Goal: Information Seeking & Learning: Check status

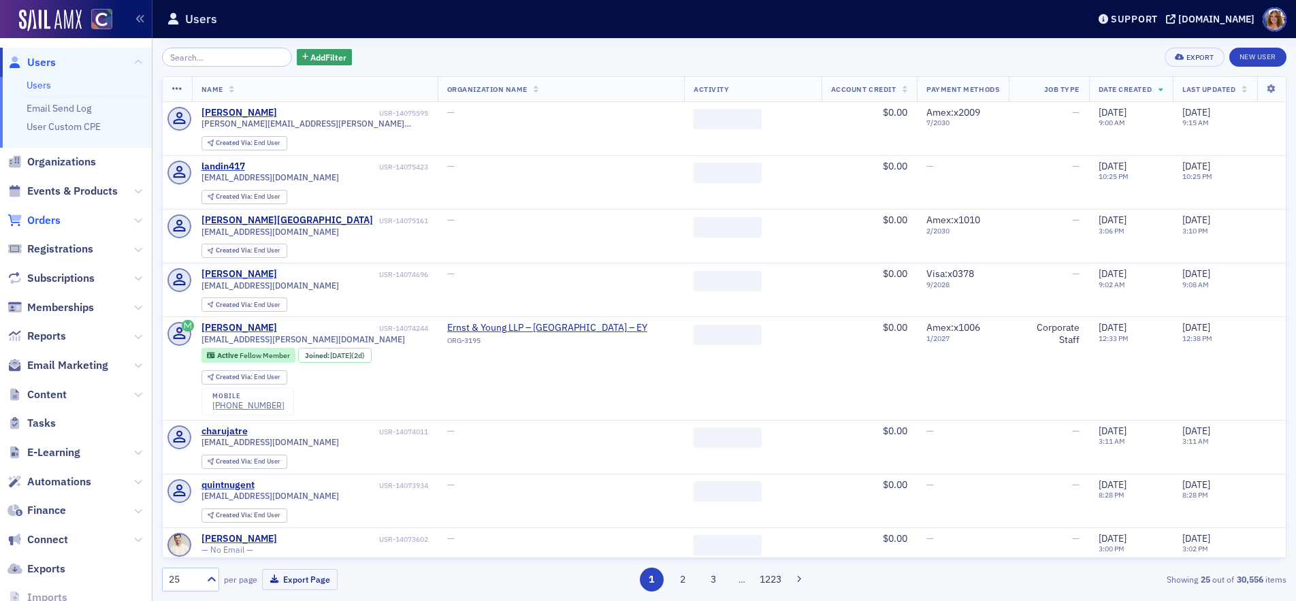
click at [51, 214] on span "Orders" at bounding box center [43, 220] width 33 height 15
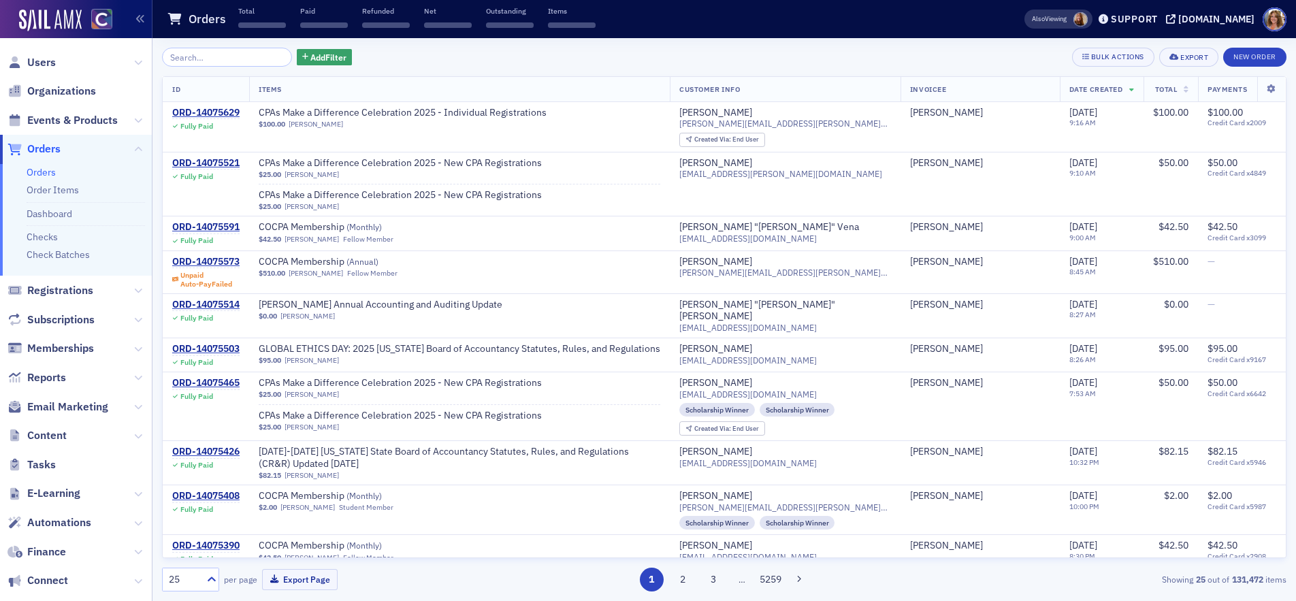
click at [201, 59] on input "search" at bounding box center [227, 57] width 130 height 19
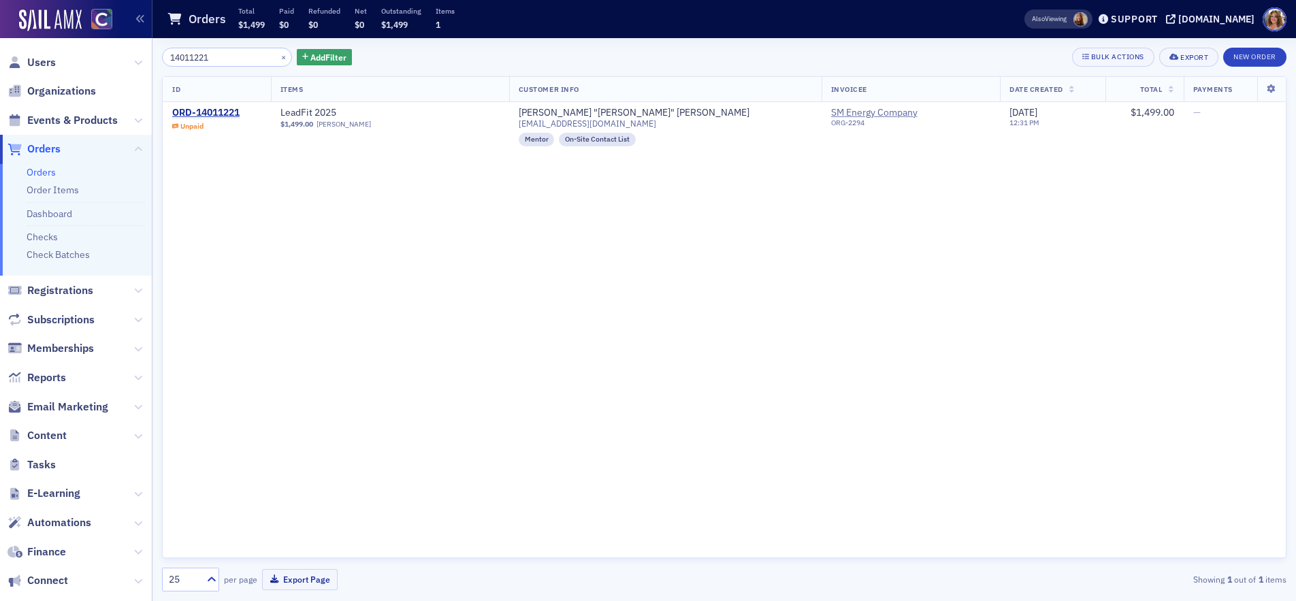
type input "14011221"
click at [86, 120] on span "Events & Products" at bounding box center [72, 120] width 91 height 15
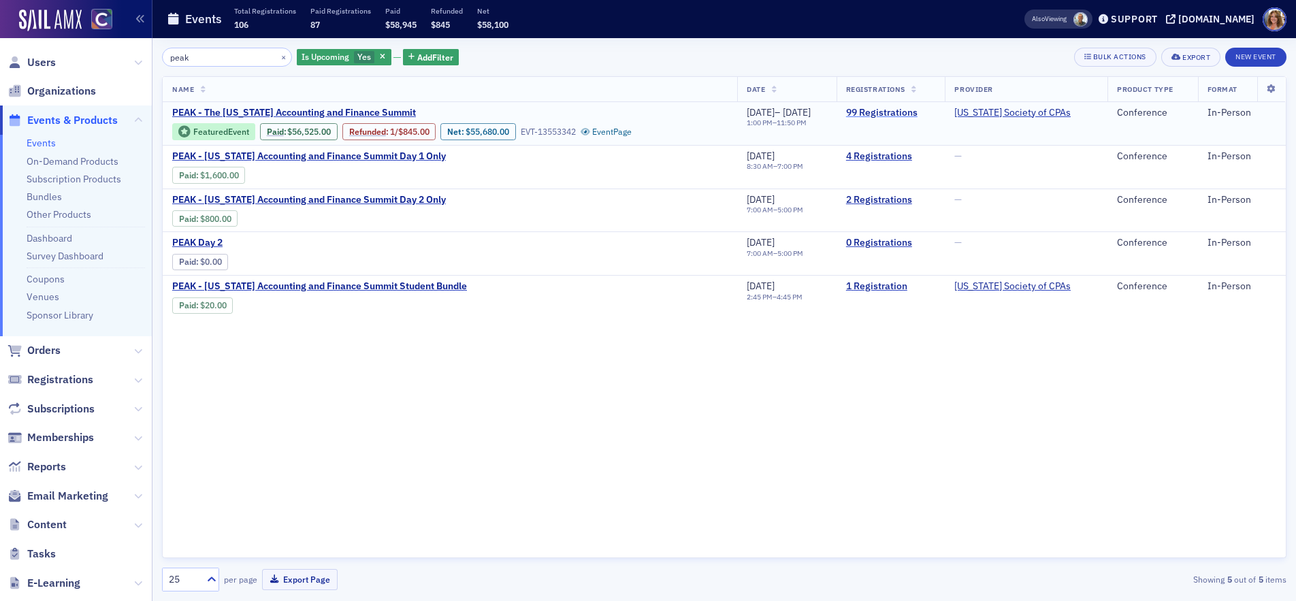
type input "peak"
click at [908, 113] on link "99 Registrations" at bounding box center [891, 113] width 90 height 12
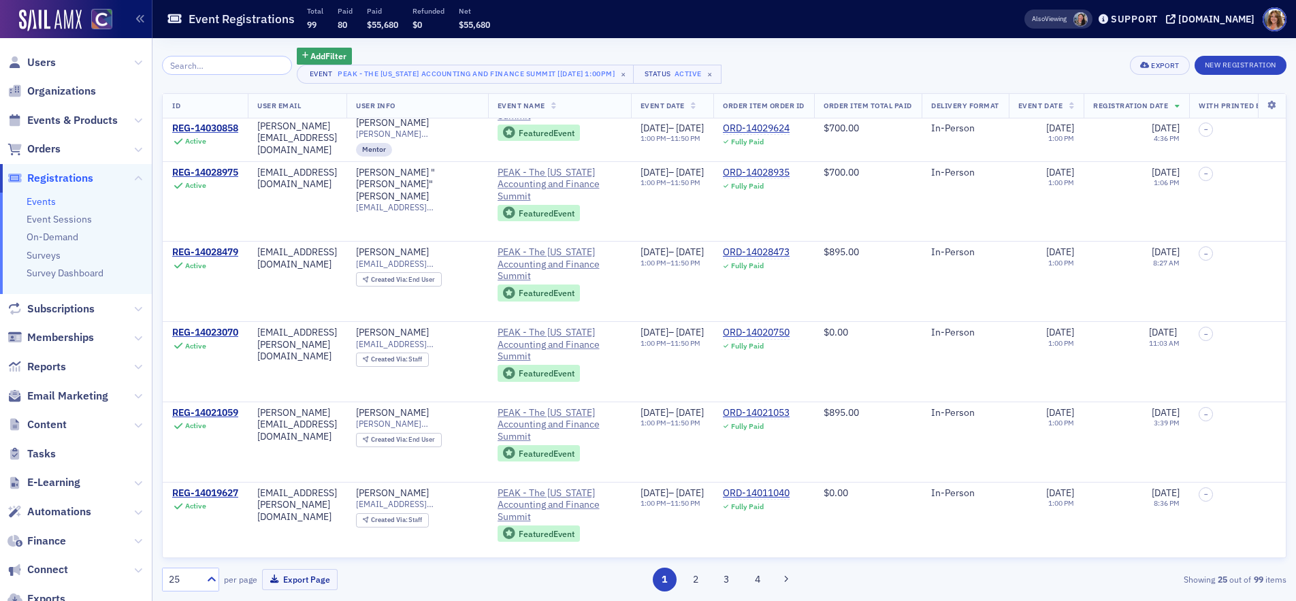
scroll to position [1564, 0]
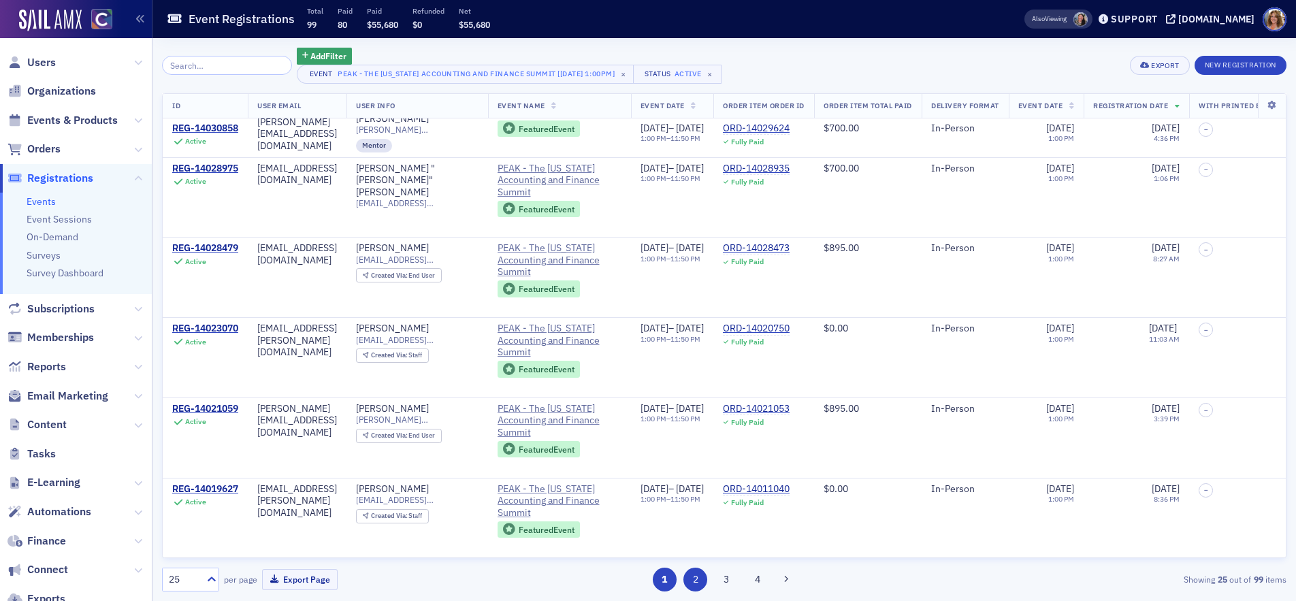
click at [694, 578] on button "2" at bounding box center [695, 580] width 24 height 24
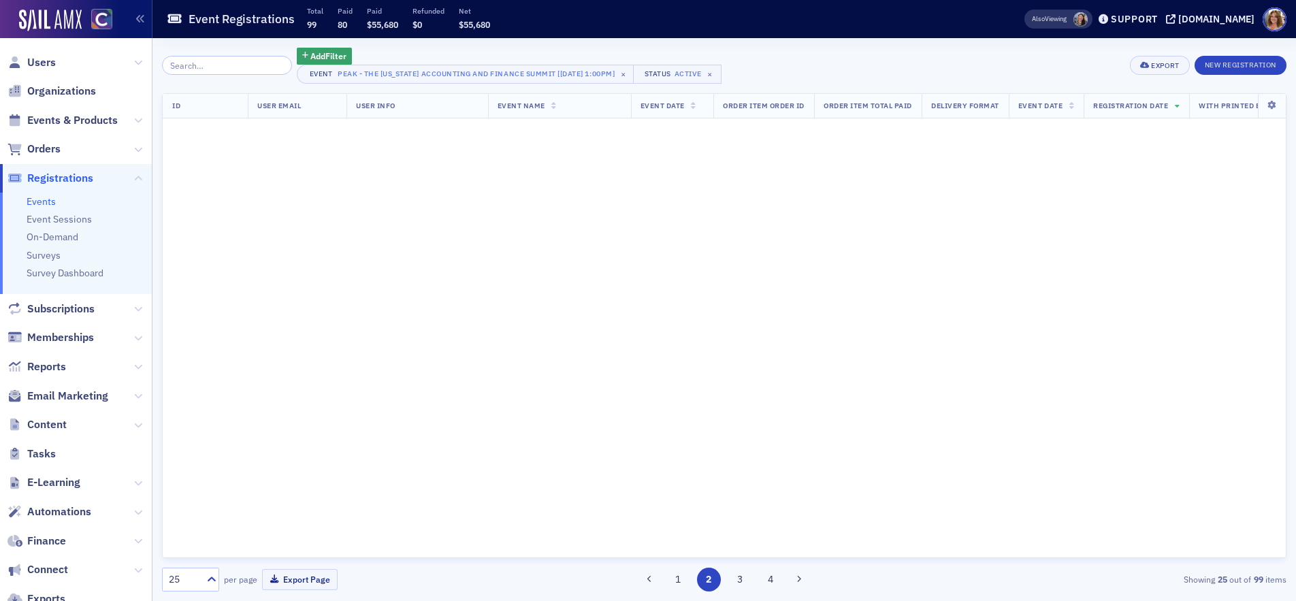
scroll to position [0, 0]
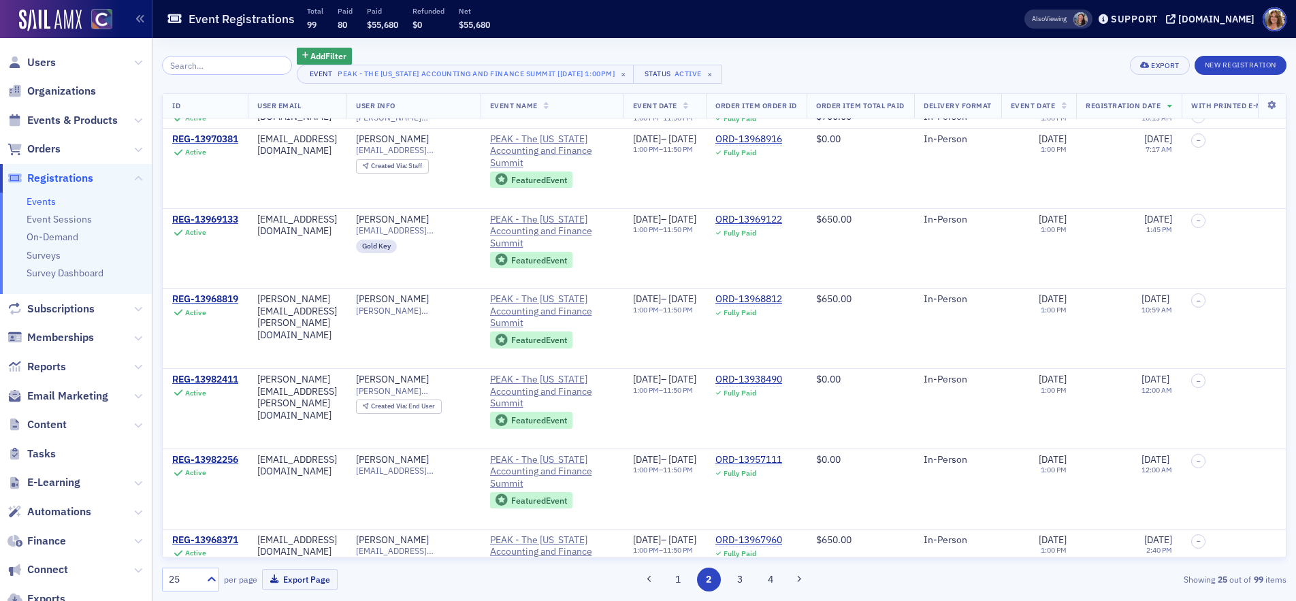
scroll to position [1564, 0]
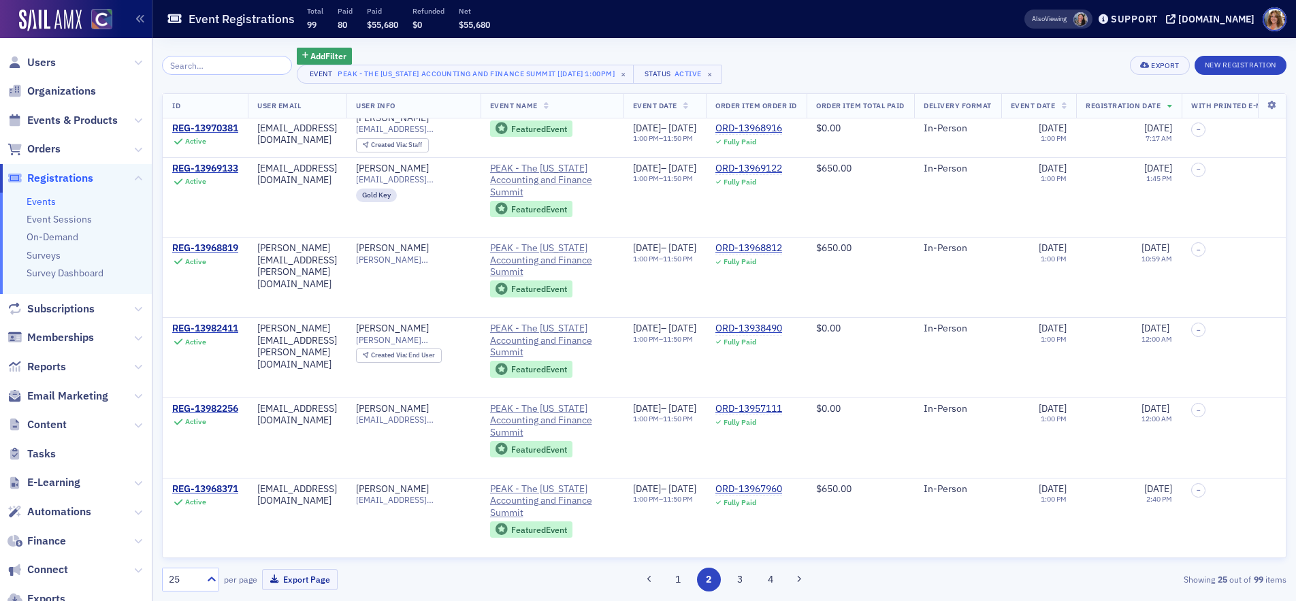
drag, startPoint x: 742, startPoint y: 574, endPoint x: 722, endPoint y: 539, distance: 40.5
click at [741, 574] on button "3" at bounding box center [739, 580] width 24 height 24
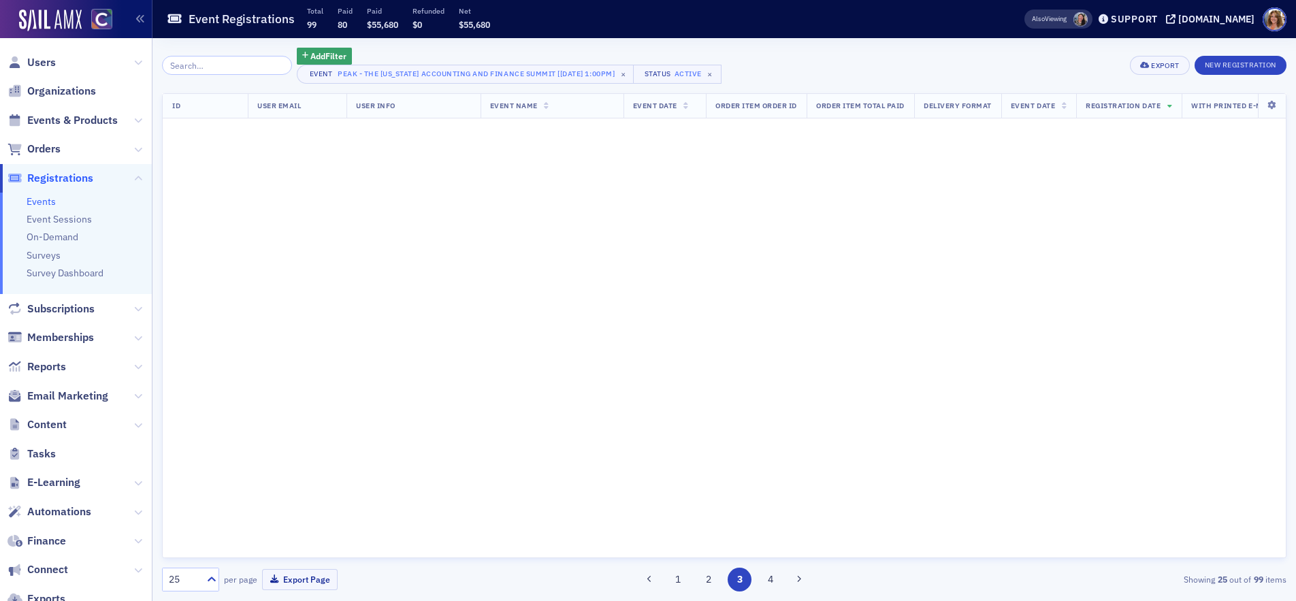
scroll to position [0, 0]
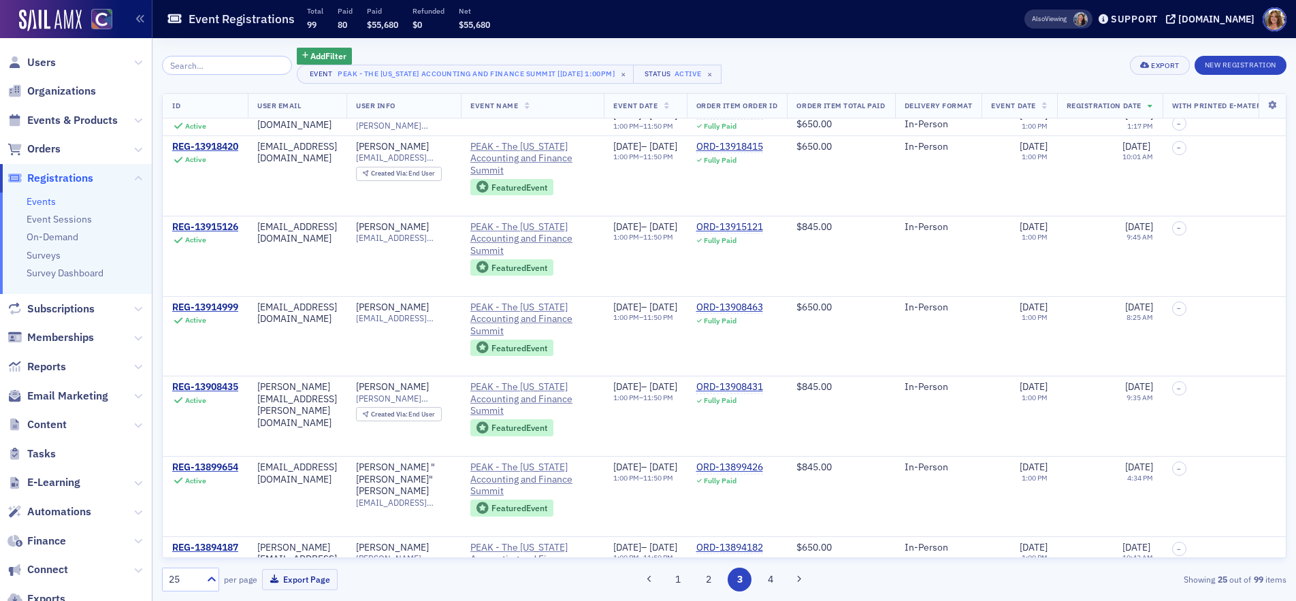
scroll to position [1564, 0]
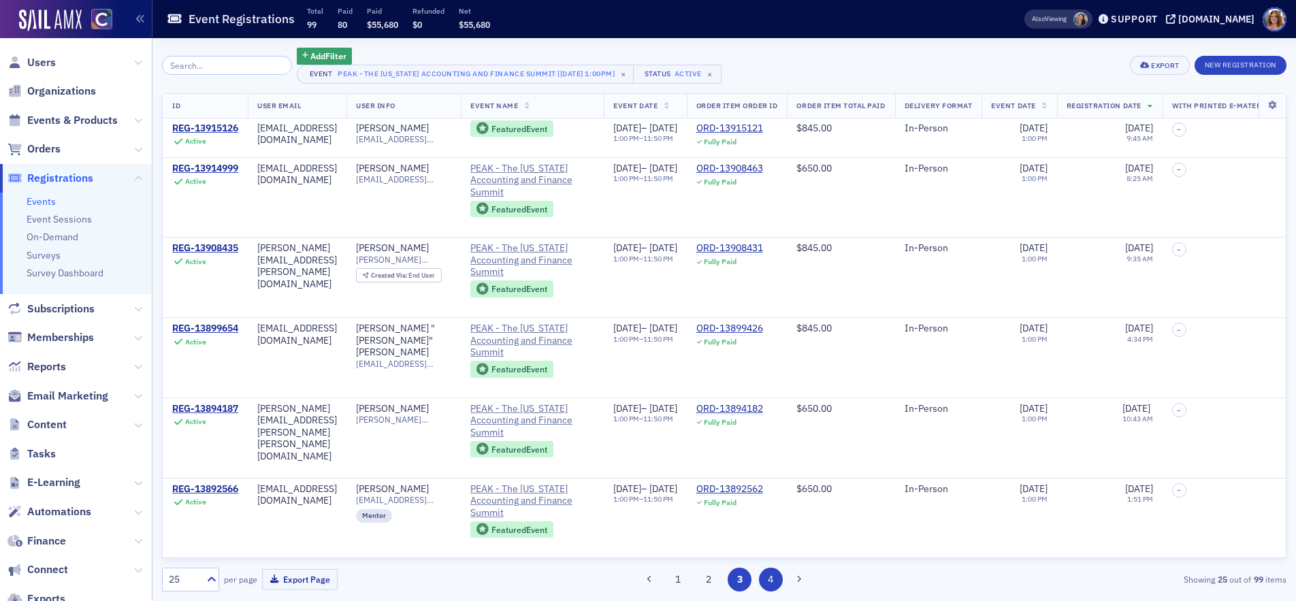
click at [771, 578] on button "4" at bounding box center [771, 580] width 24 height 24
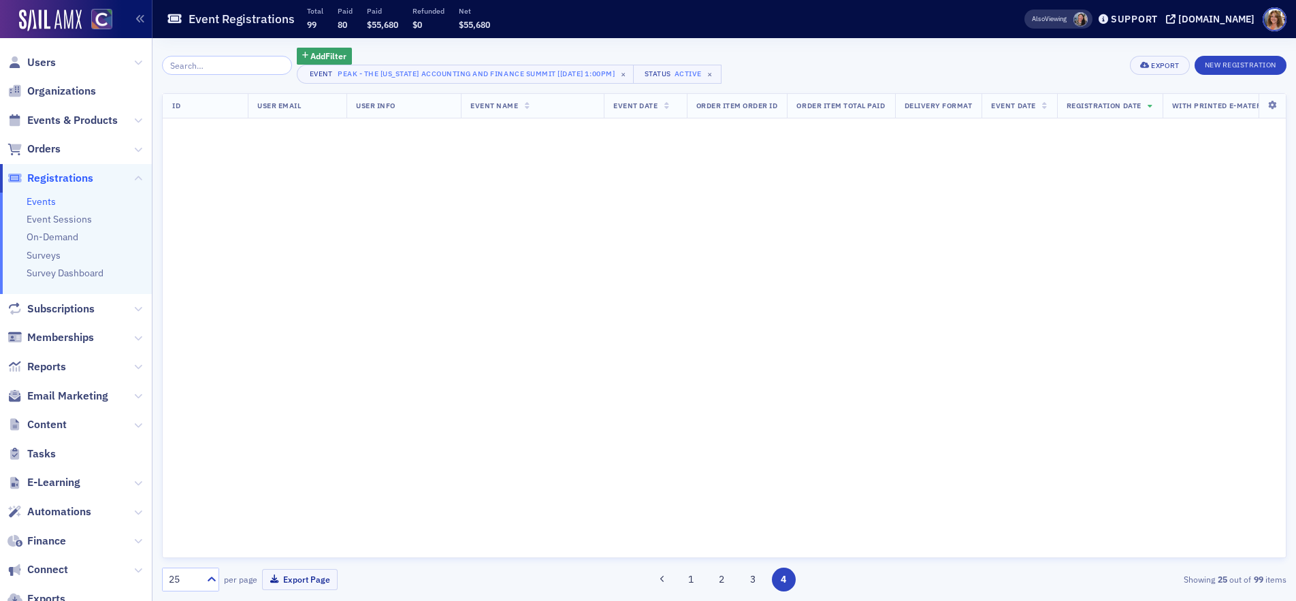
scroll to position [0, 0]
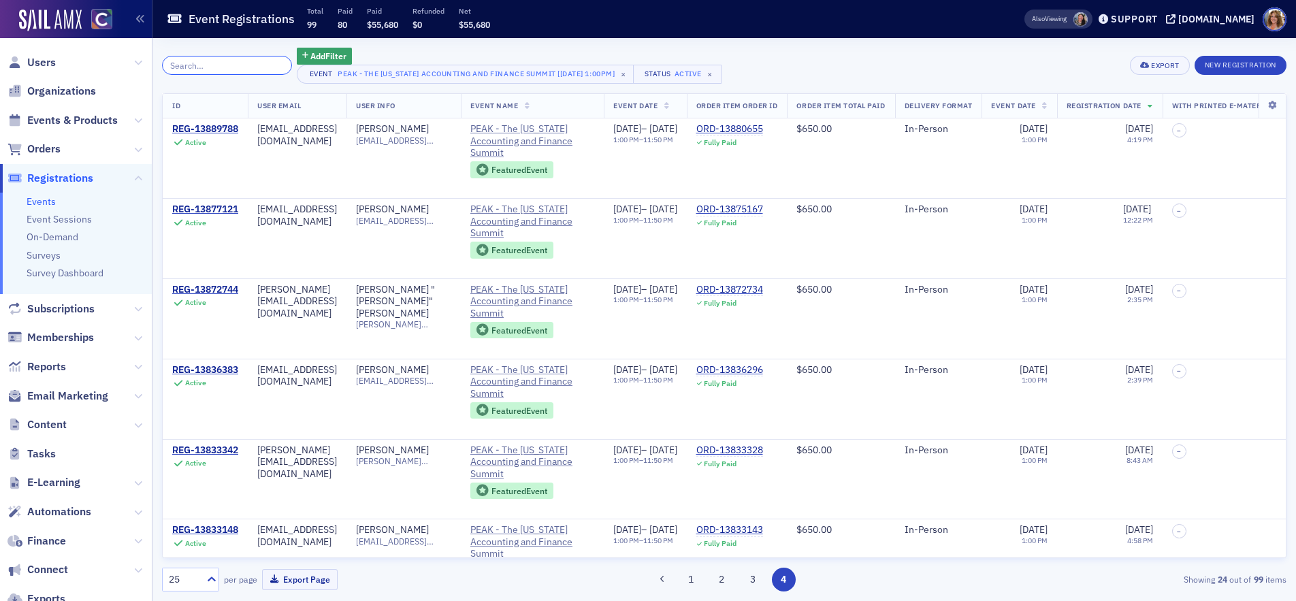
drag, startPoint x: 219, startPoint y: 67, endPoint x: 250, endPoint y: 70, distance: 30.8
click at [220, 67] on input "search" at bounding box center [227, 65] width 130 height 19
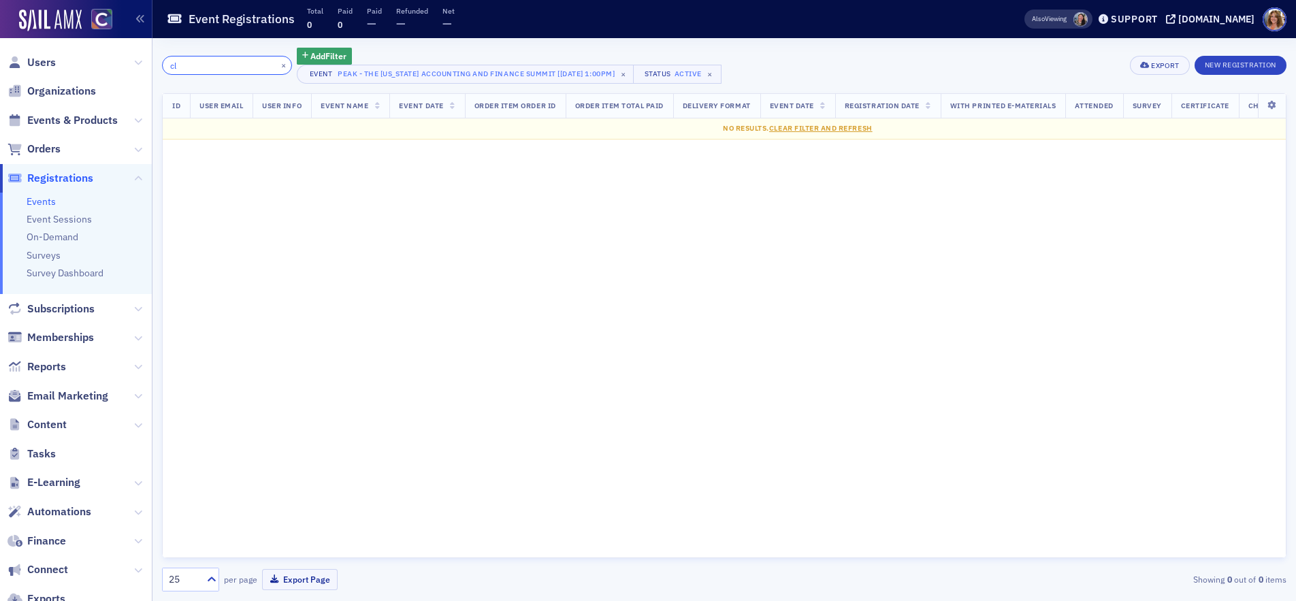
type input "c"
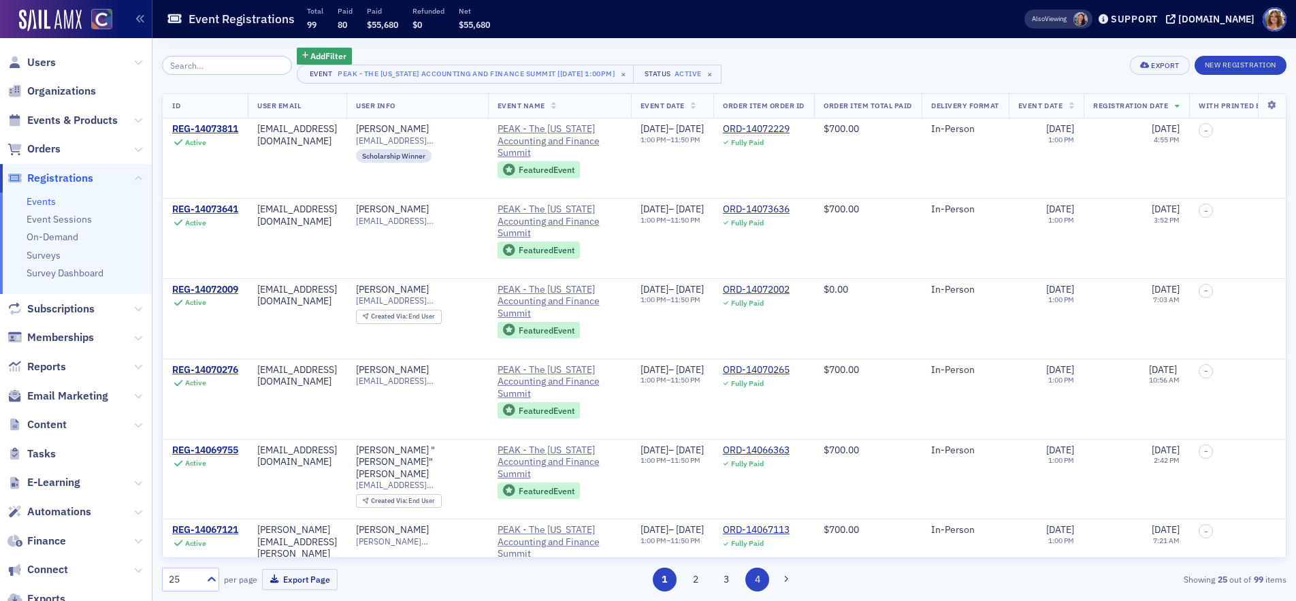
click at [757, 581] on button "4" at bounding box center [757, 580] width 24 height 24
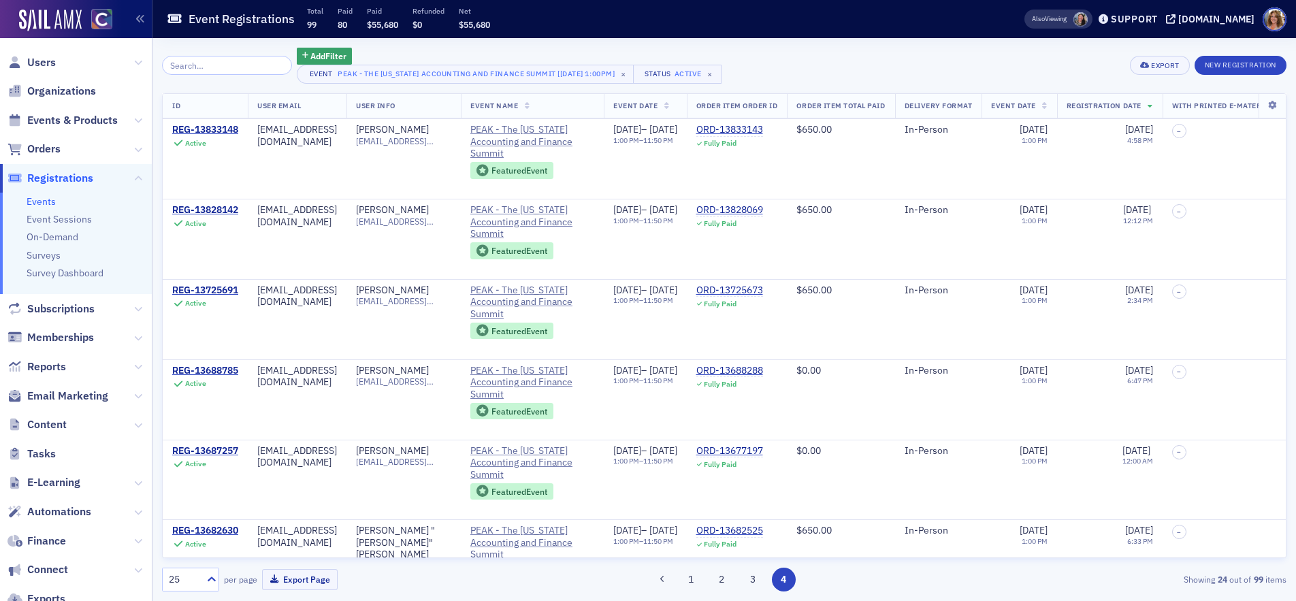
scroll to position [231, 0]
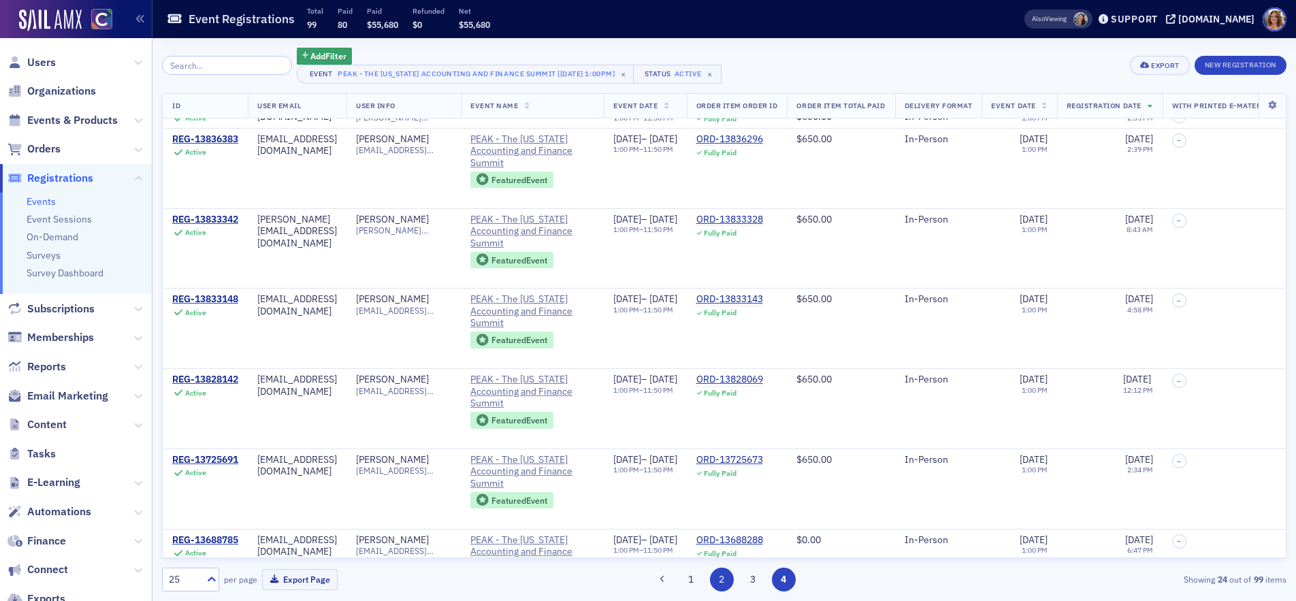
click at [691, 577] on button "1" at bounding box center [690, 580] width 24 height 24
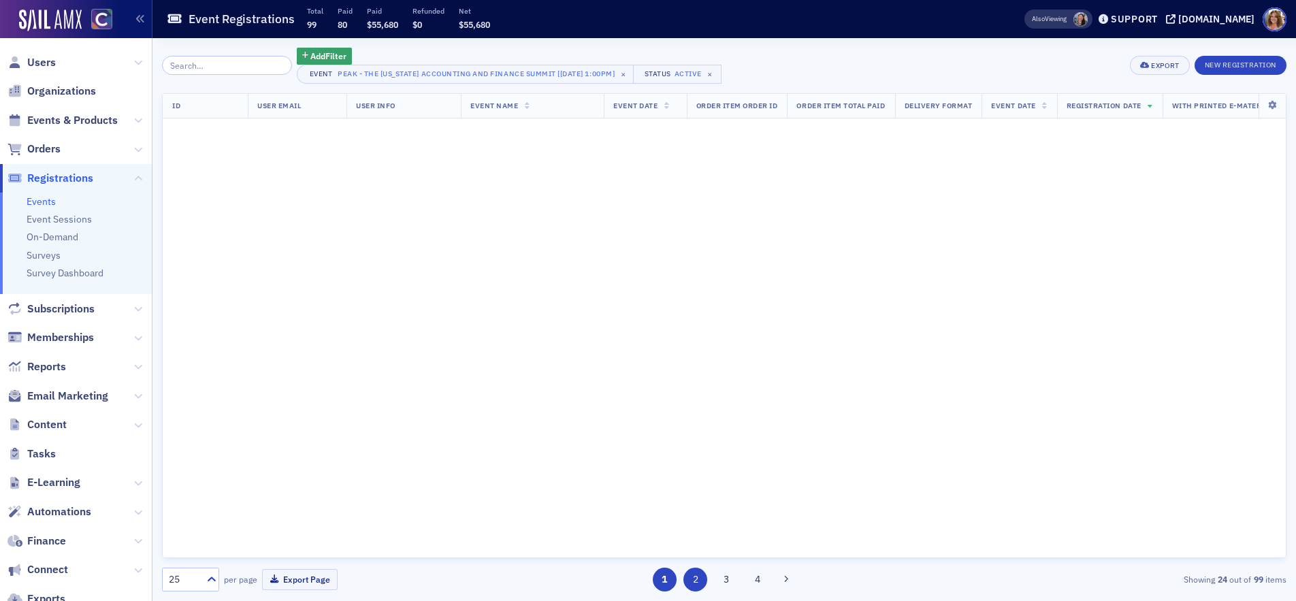
scroll to position [0, 0]
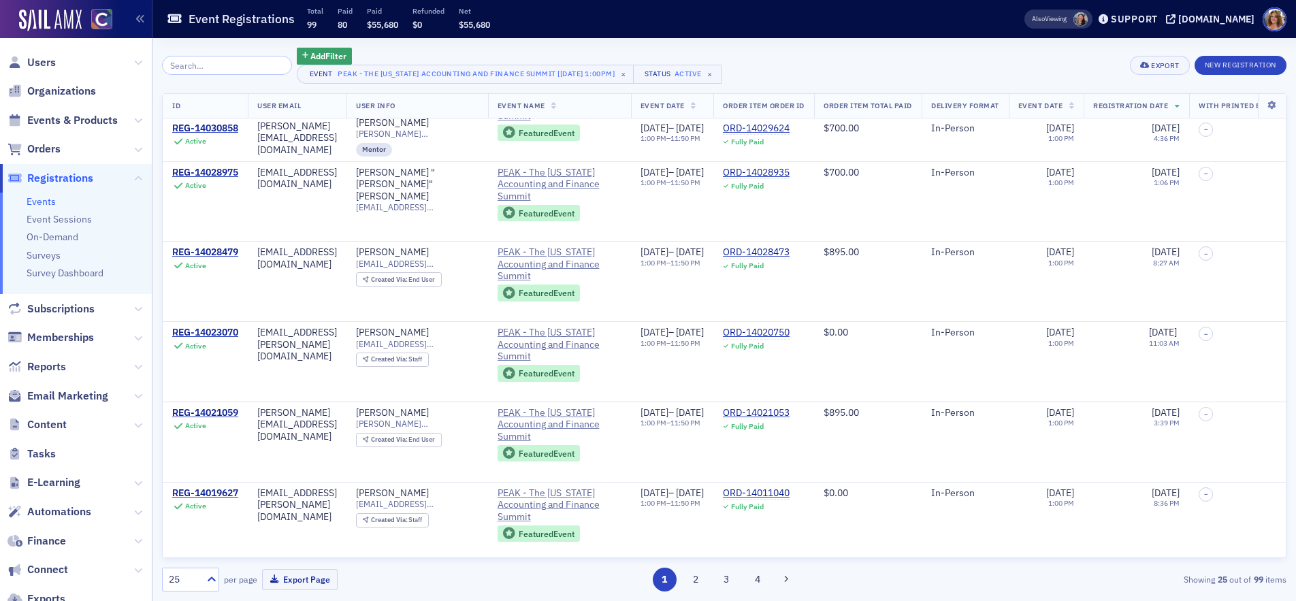
scroll to position [1564, 0]
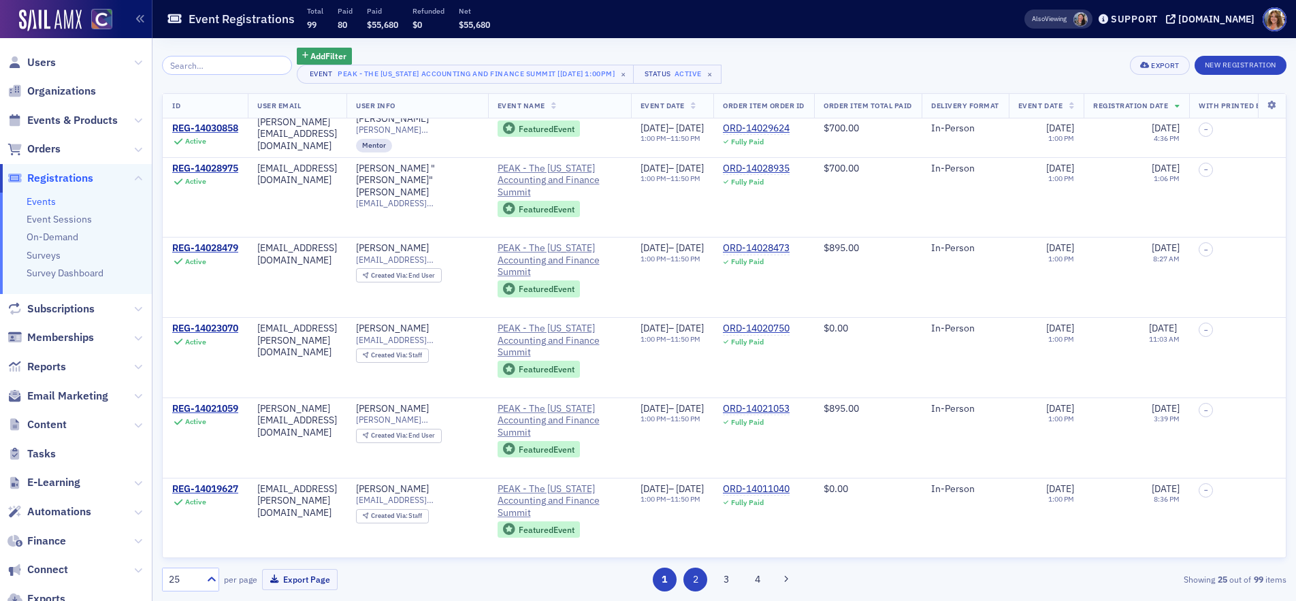
click at [695, 581] on button "2" at bounding box center [695, 580] width 24 height 24
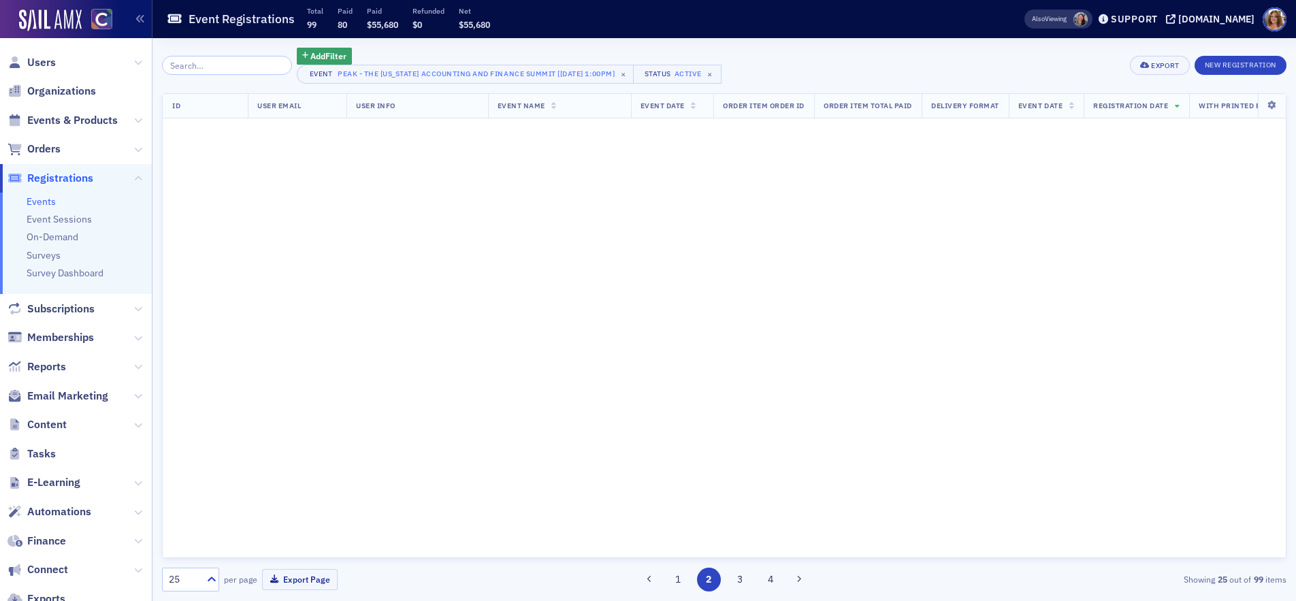
scroll to position [0, 0]
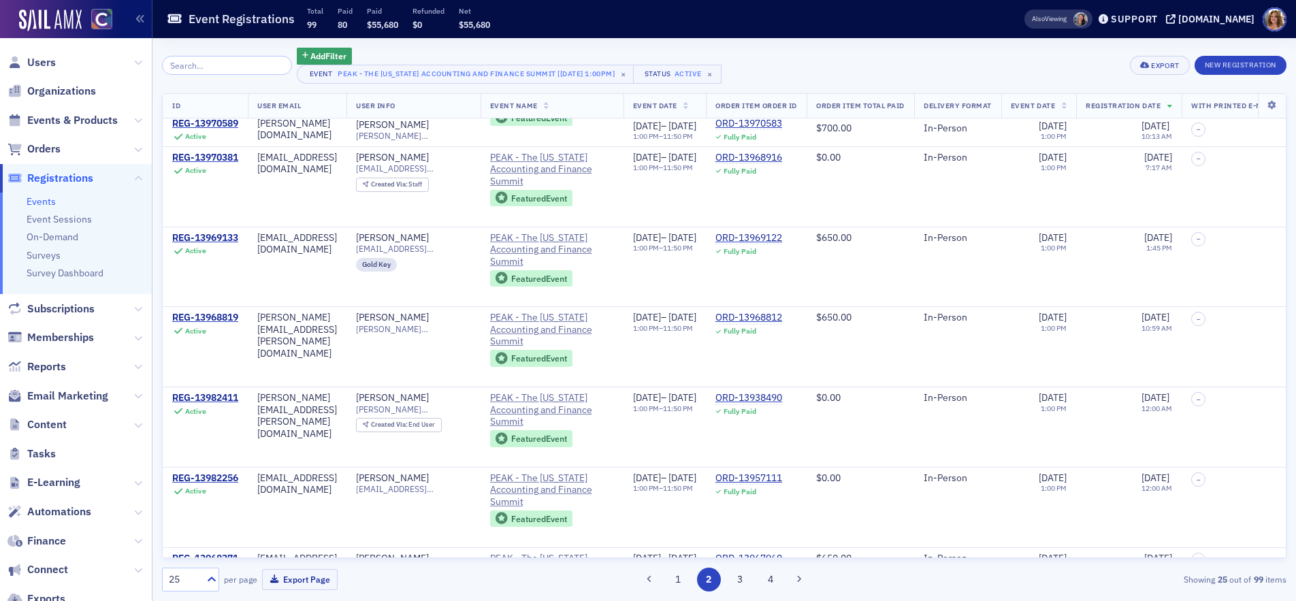
scroll to position [1564, 0]
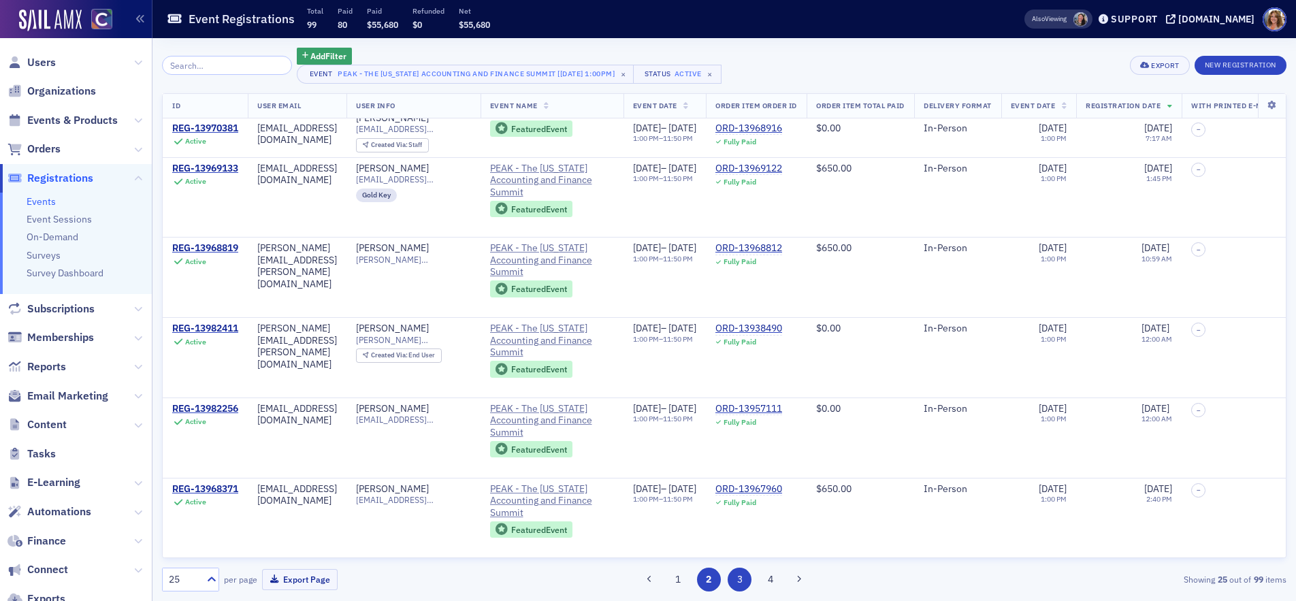
click at [739, 578] on button "3" at bounding box center [739, 580] width 24 height 24
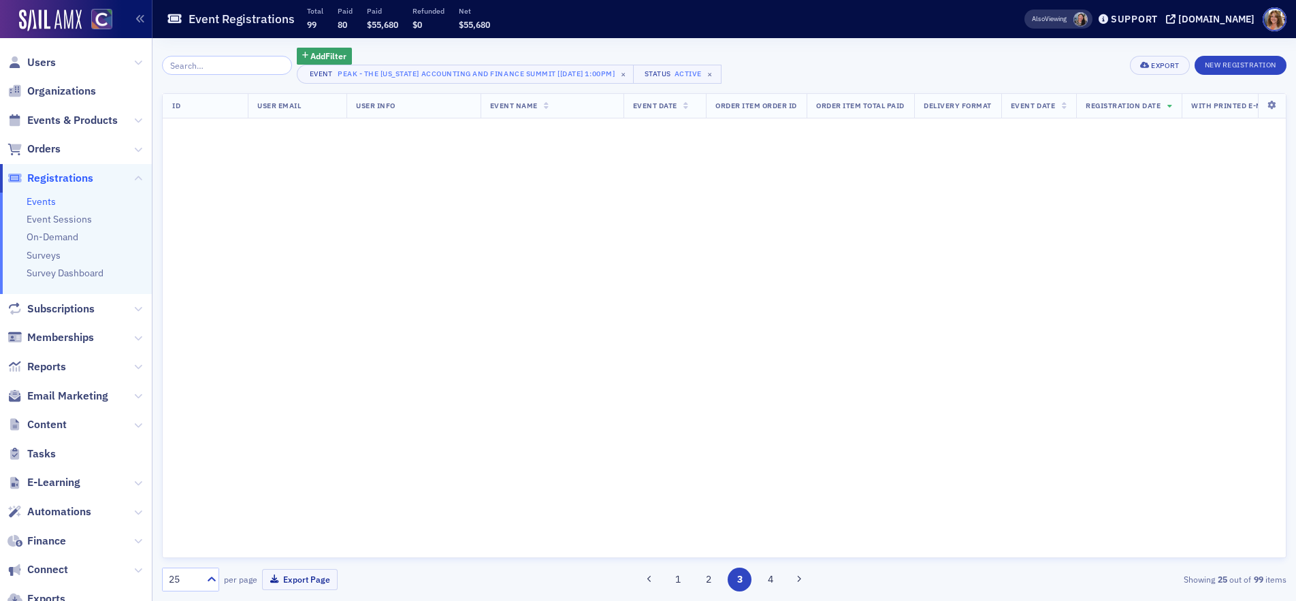
scroll to position [0, 0]
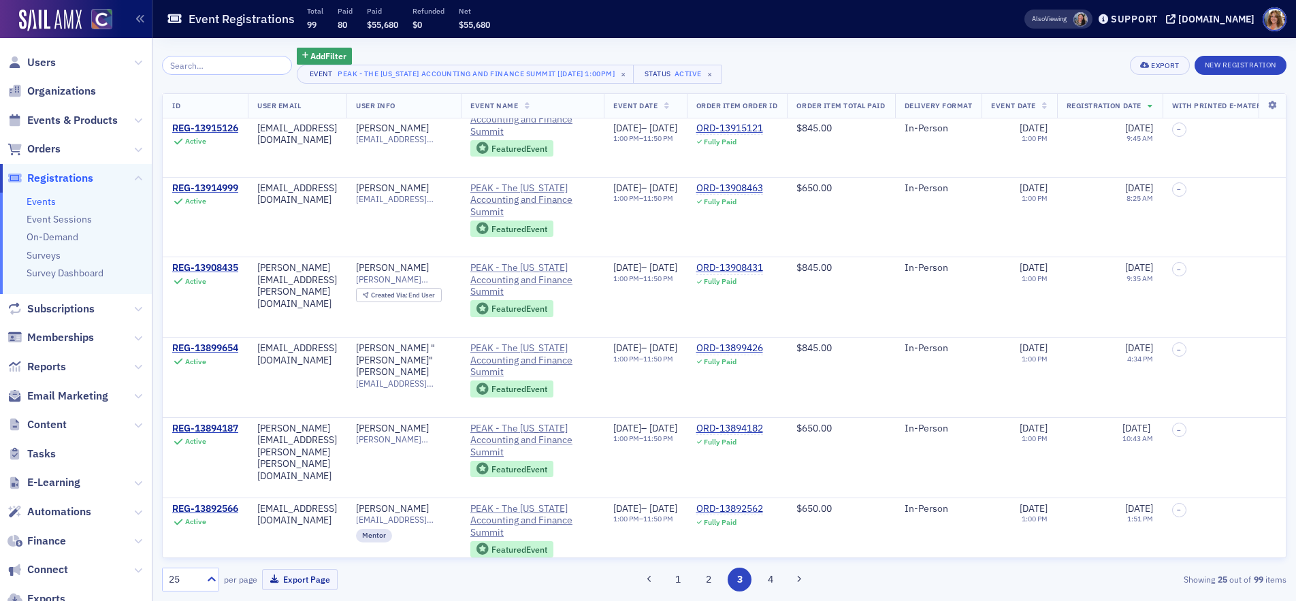
scroll to position [1564, 0]
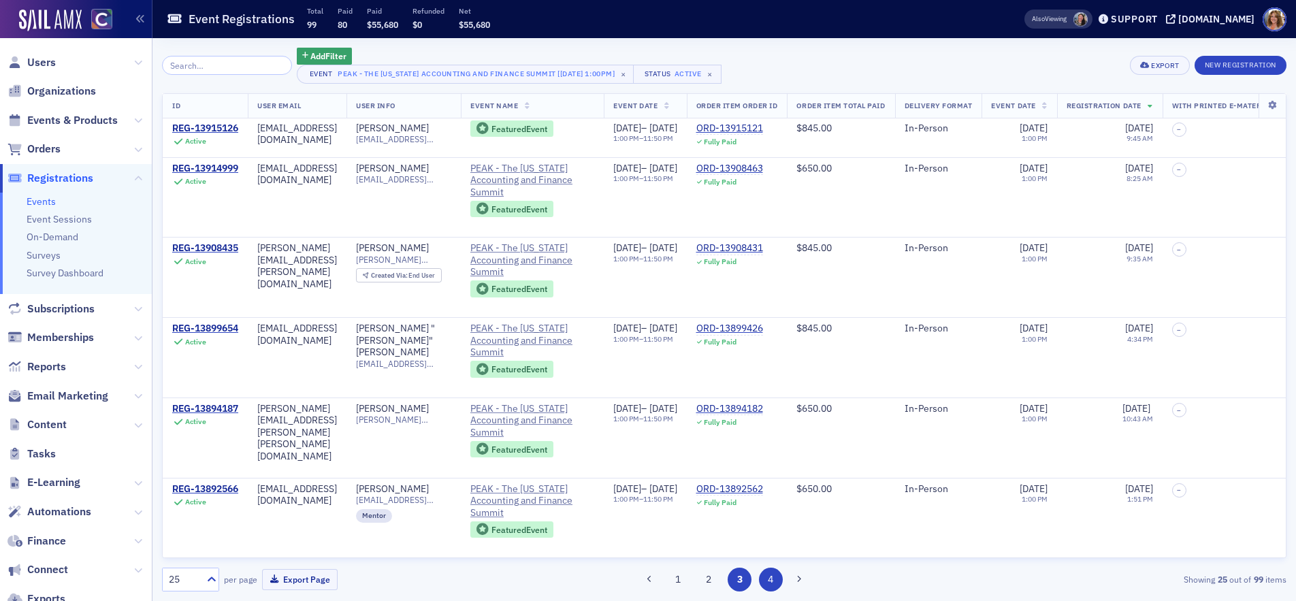
click at [771, 580] on button "4" at bounding box center [771, 580] width 24 height 24
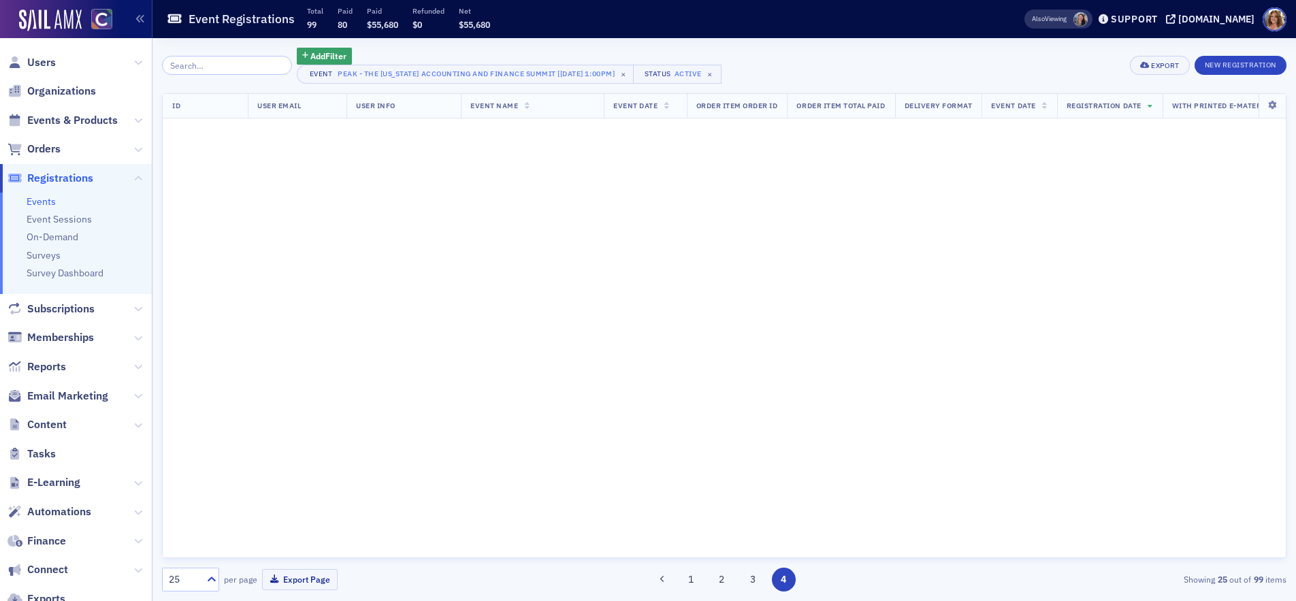
scroll to position [0, 0]
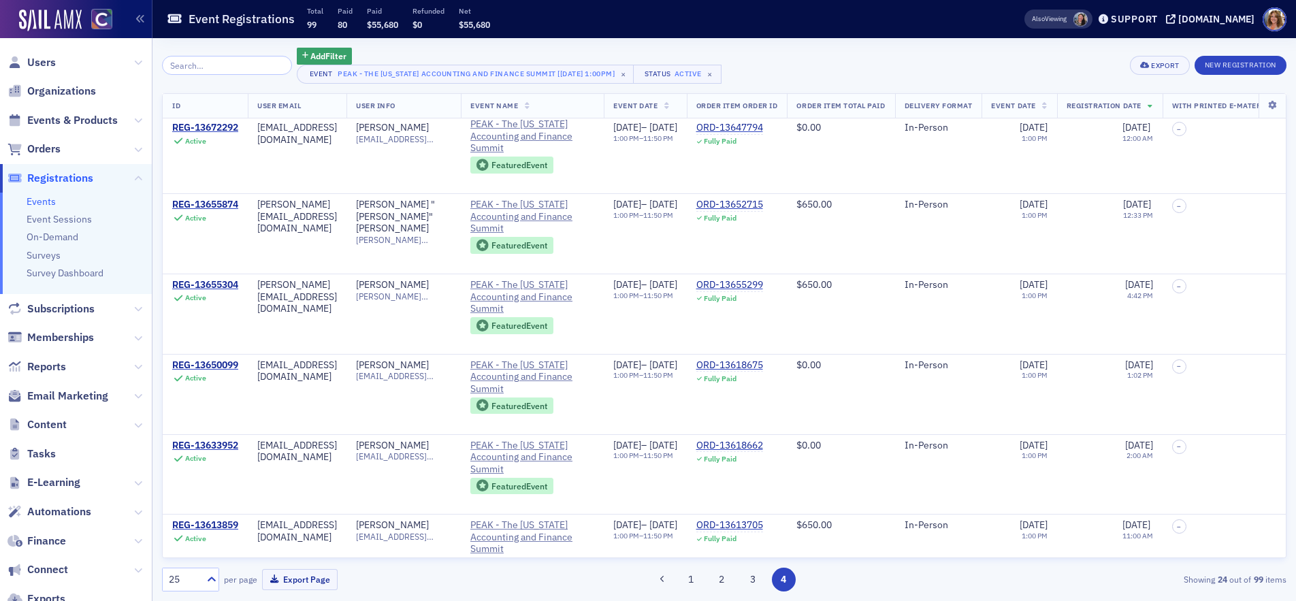
scroll to position [1484, 0]
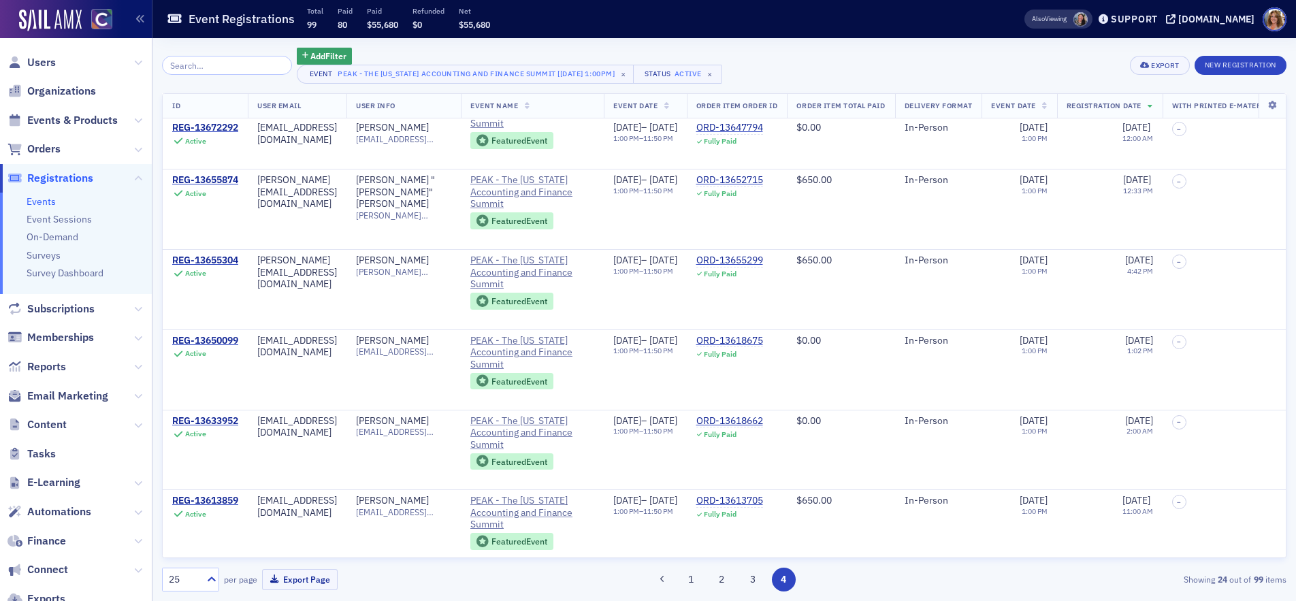
click at [785, 578] on button "4" at bounding box center [784, 580] width 24 height 24
click at [203, 66] on input "search" at bounding box center [227, 65] width 130 height 19
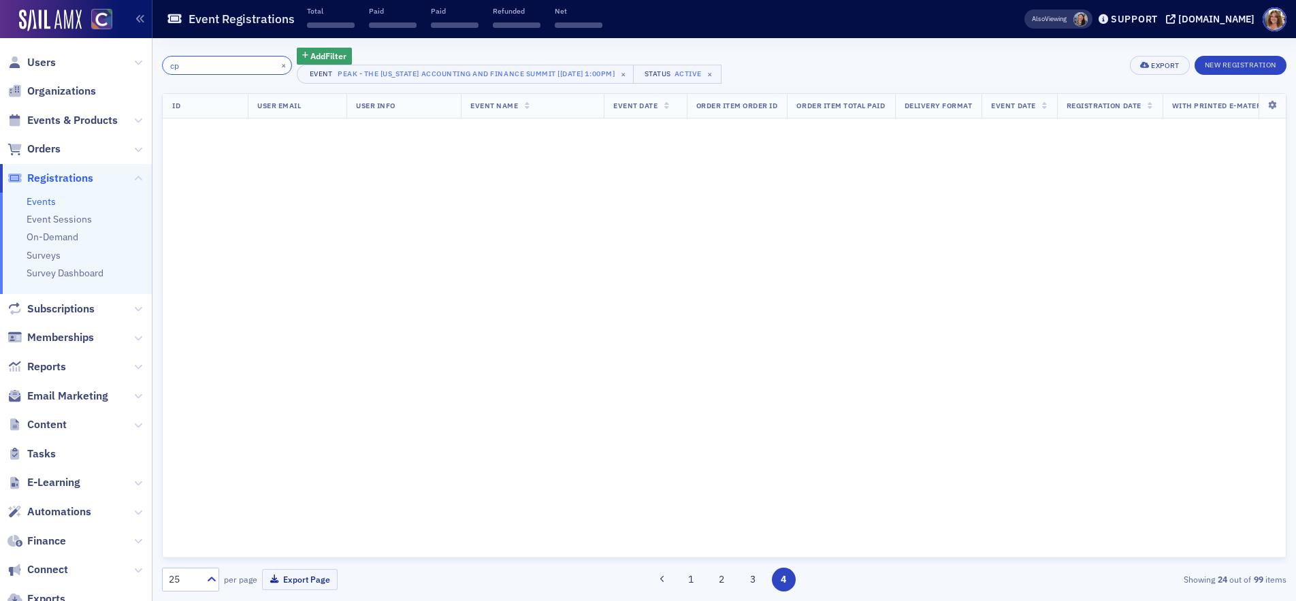
scroll to position [2317, 0]
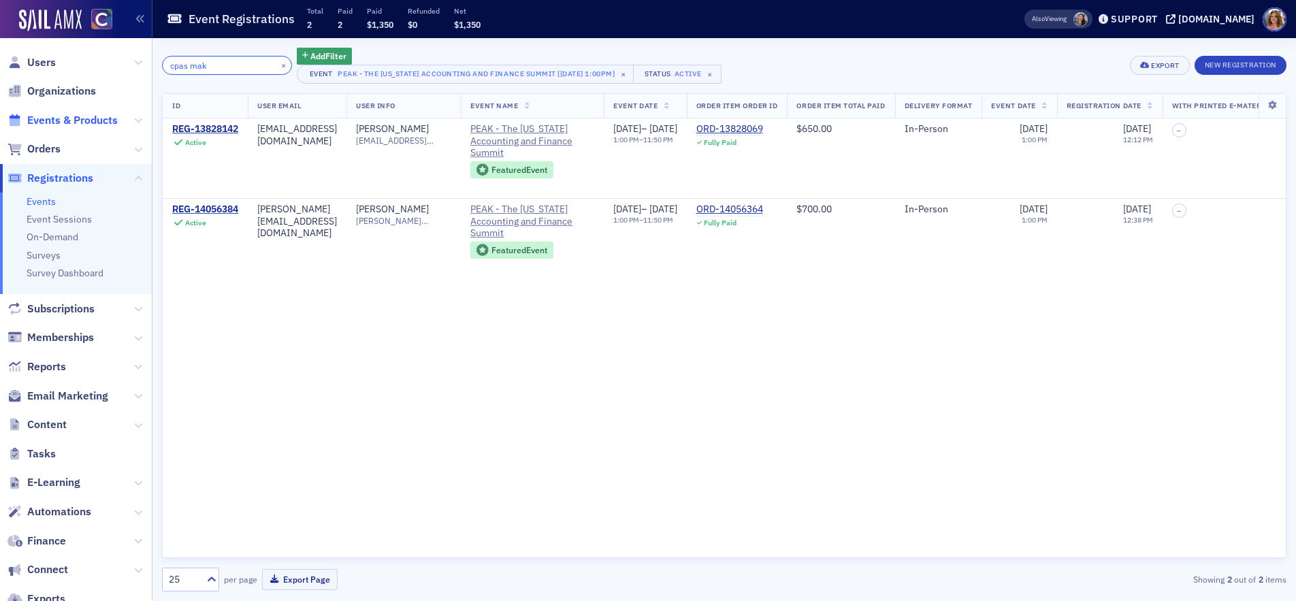
type input "cpas mak"
drag, startPoint x: 79, startPoint y: 118, endPoint x: 89, endPoint y: 117, distance: 10.3
click at [79, 118] on span "Events & Products" at bounding box center [72, 120] width 91 height 15
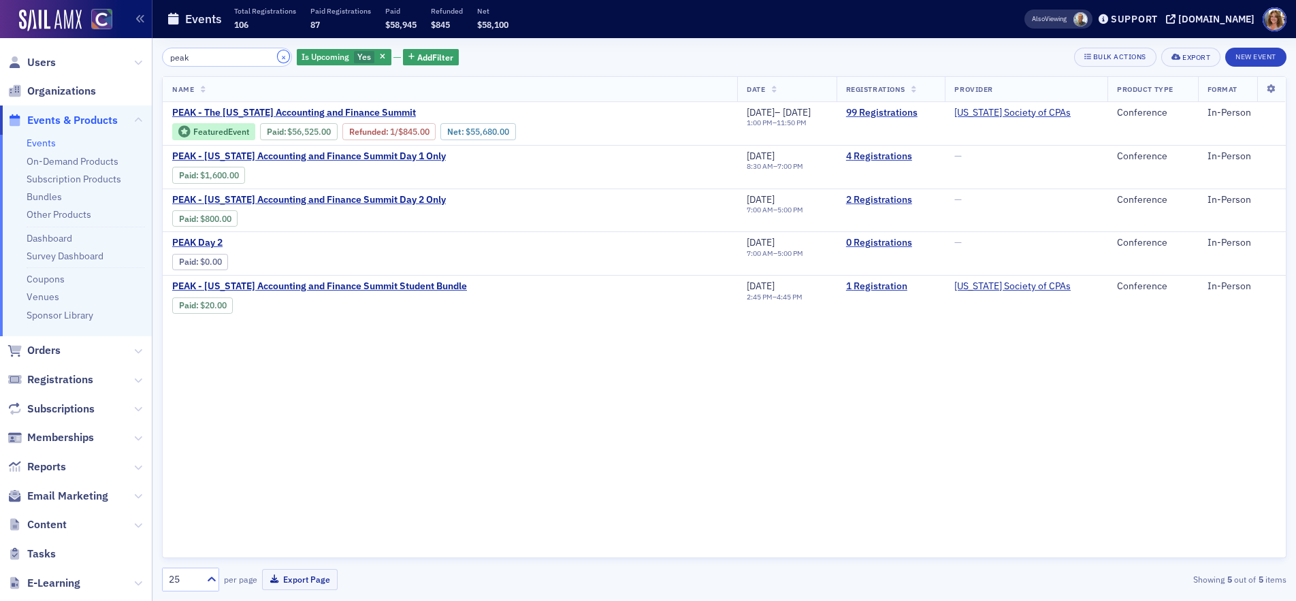
click at [278, 57] on button "×" at bounding box center [284, 56] width 12 height 12
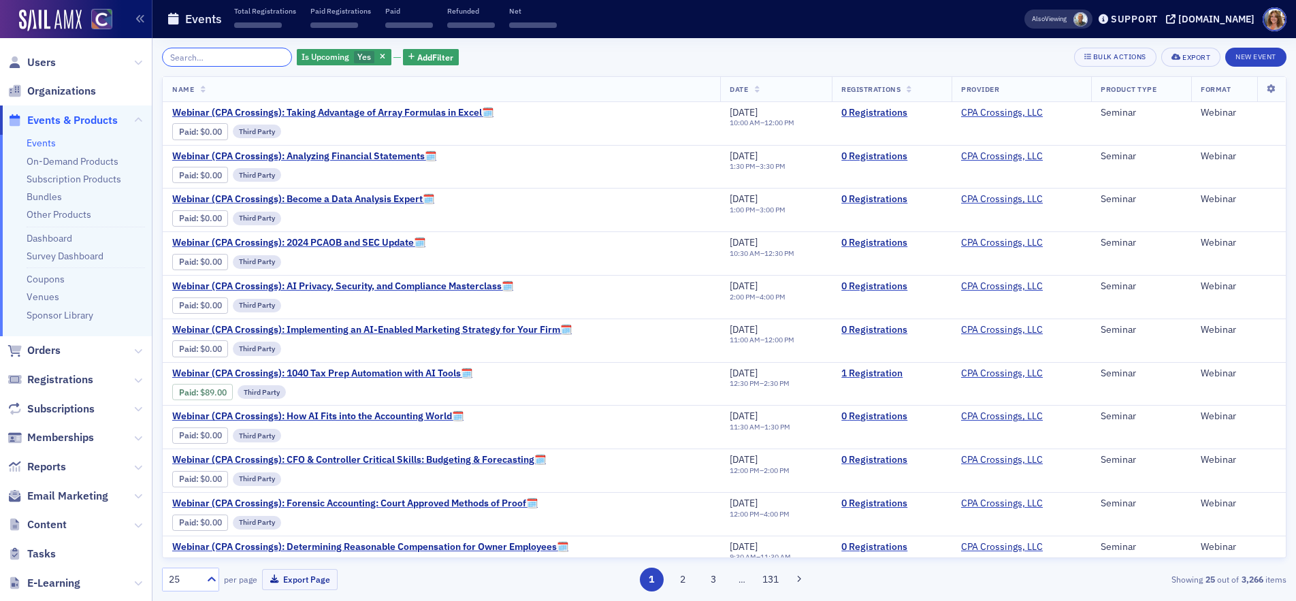
click at [238, 56] on input "search" at bounding box center [227, 57] width 130 height 19
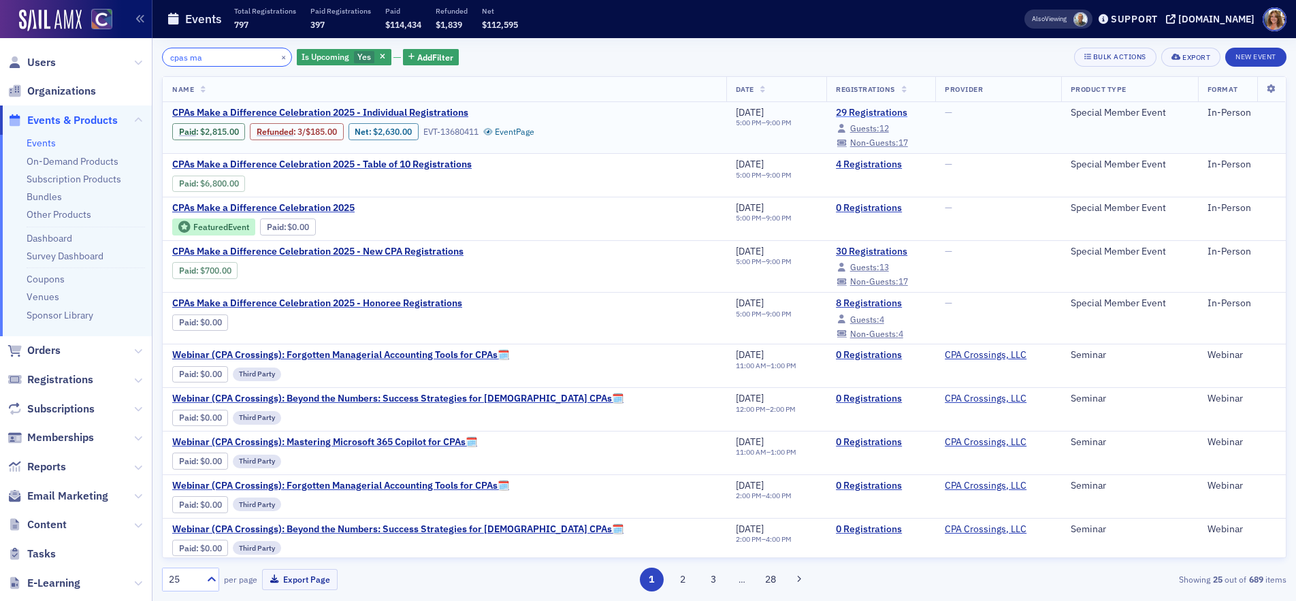
type input "cpas ma"
click at [836, 112] on link "29 Registrations" at bounding box center [881, 113] width 90 height 12
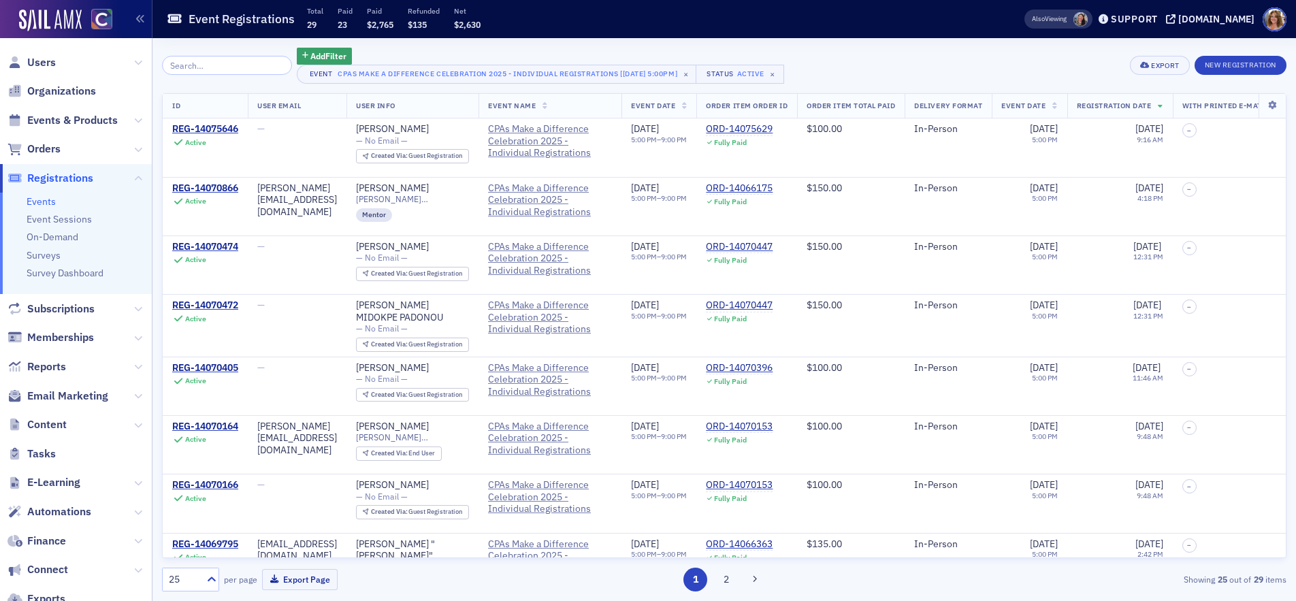
scroll to position [99, 0]
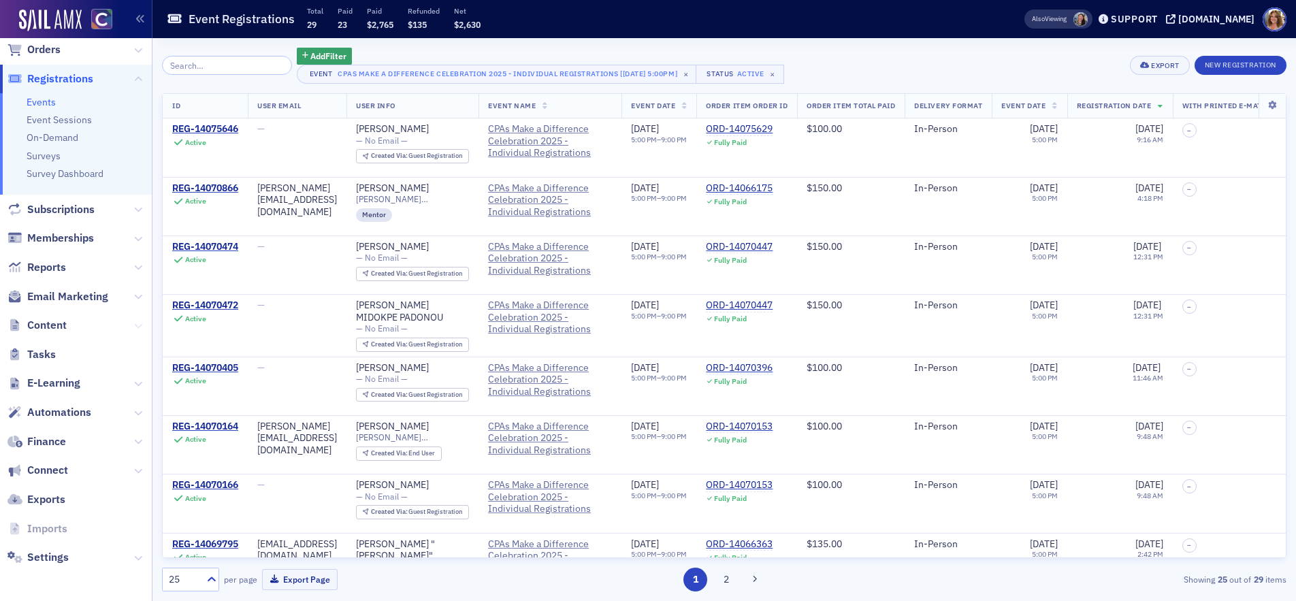
click at [135, 325] on icon at bounding box center [138, 326] width 8 height 8
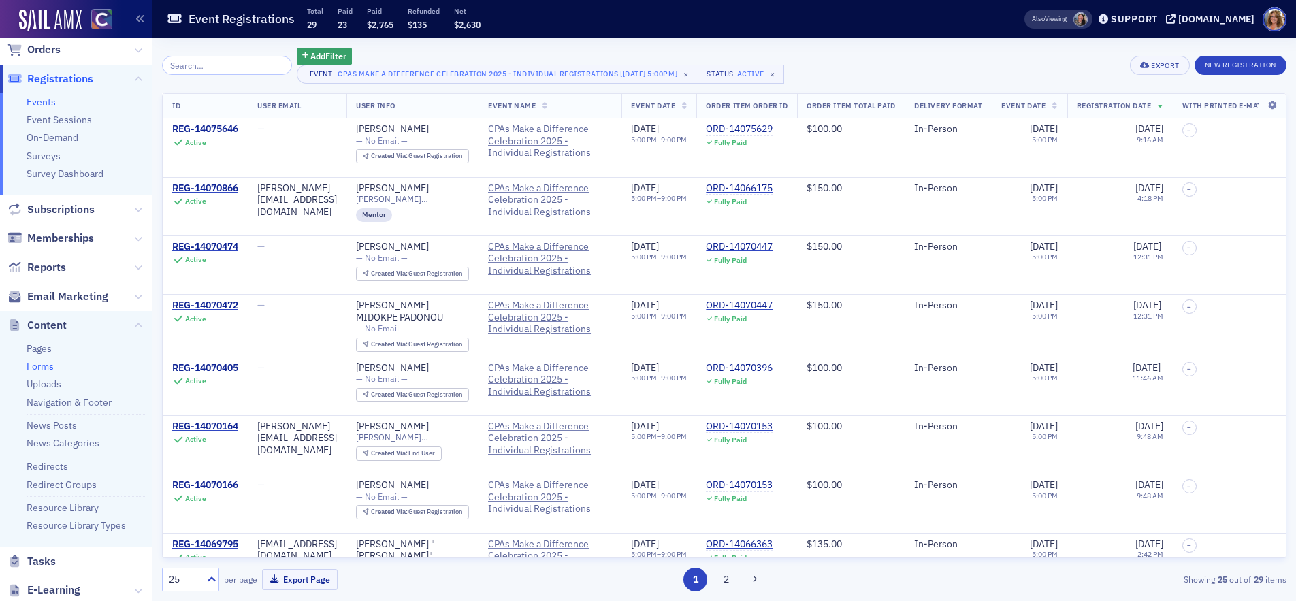
click at [42, 365] on link "Forms" at bounding box center [40, 366] width 27 height 12
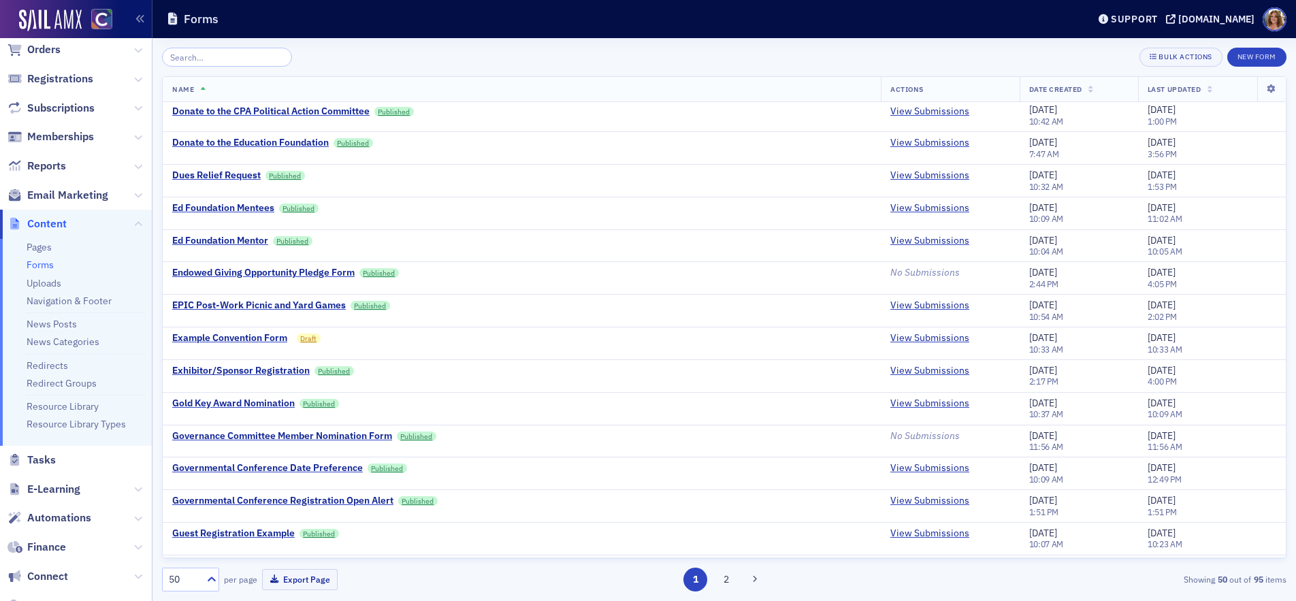
scroll to position [1170, 0]
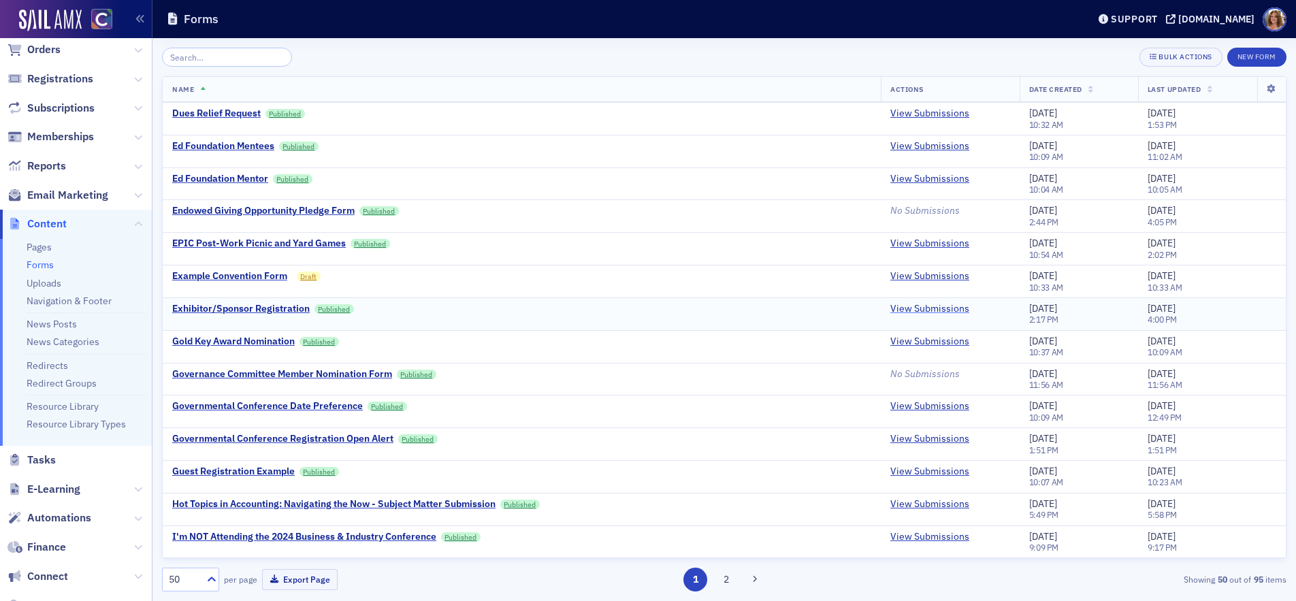
click at [931, 307] on link "View Submissions" at bounding box center [929, 309] width 79 height 12
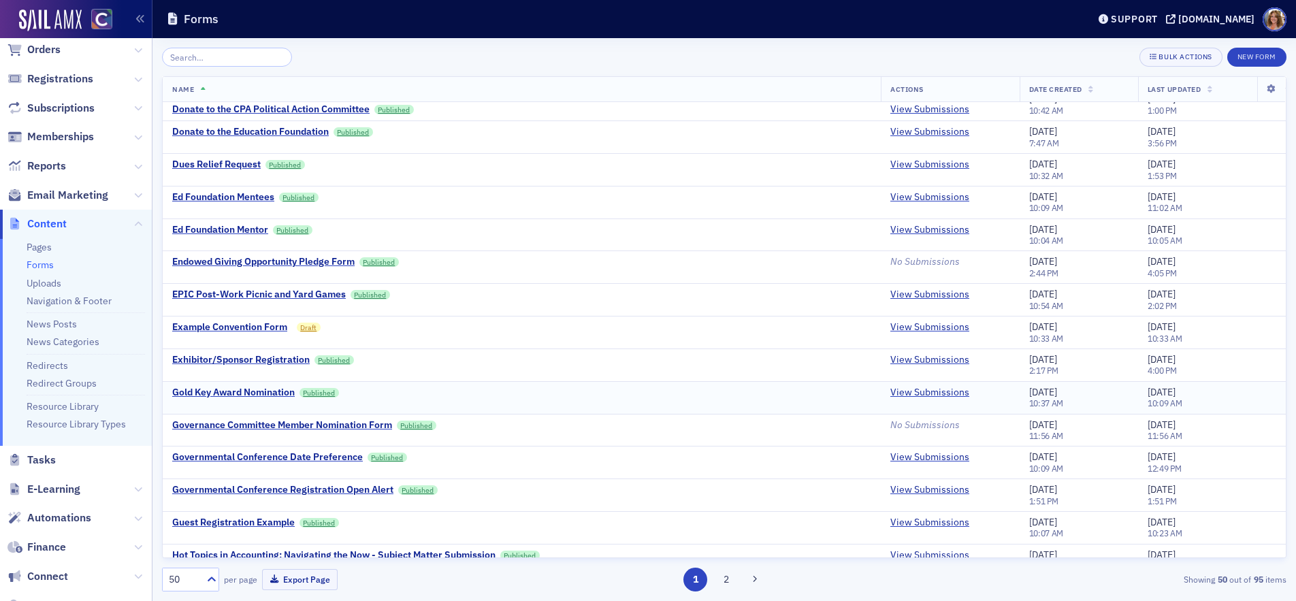
scroll to position [1170, 0]
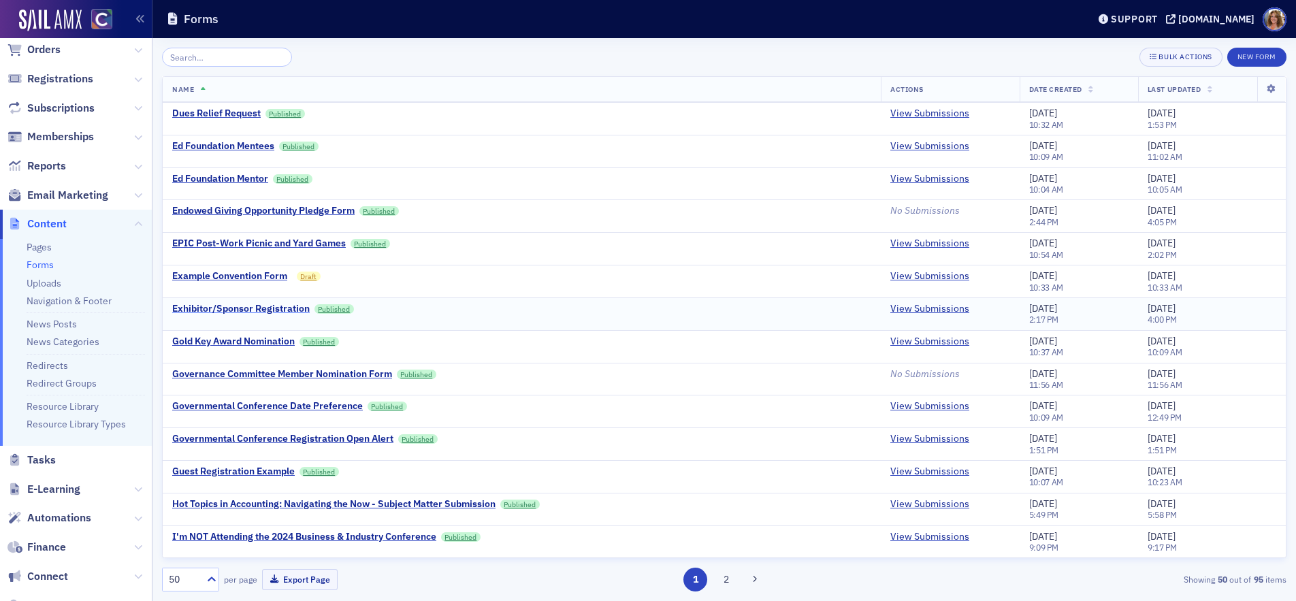
click at [257, 308] on div "Exhibitor/Sponsor Registration" at bounding box center [240, 309] width 137 height 12
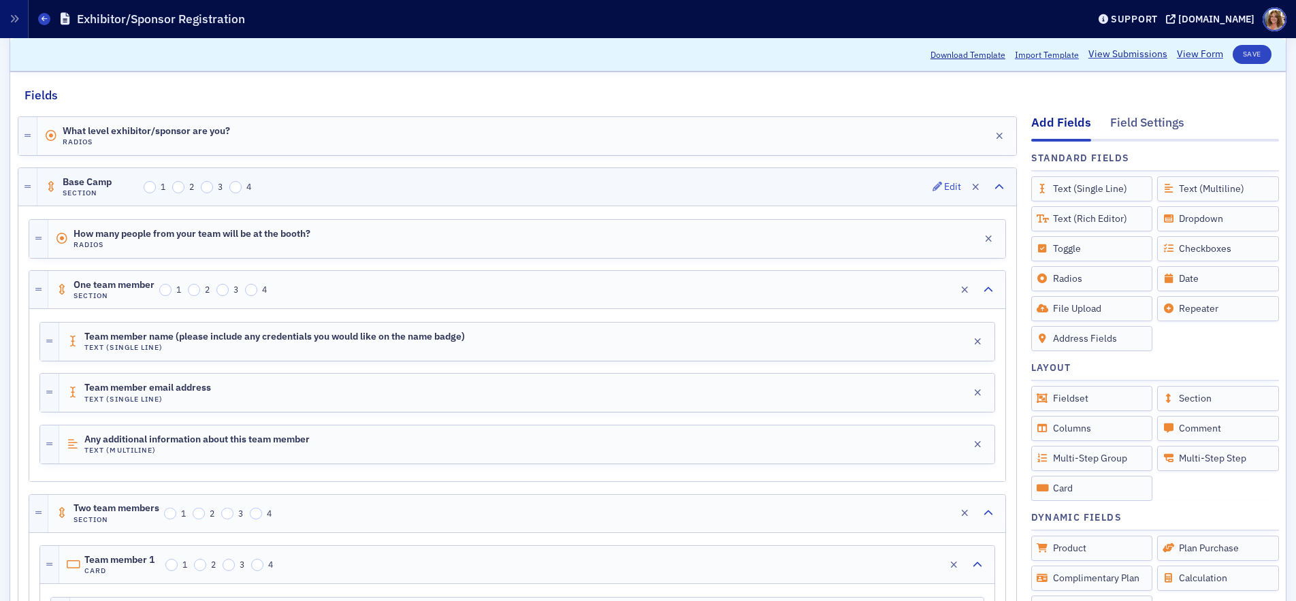
scroll to position [168, 0]
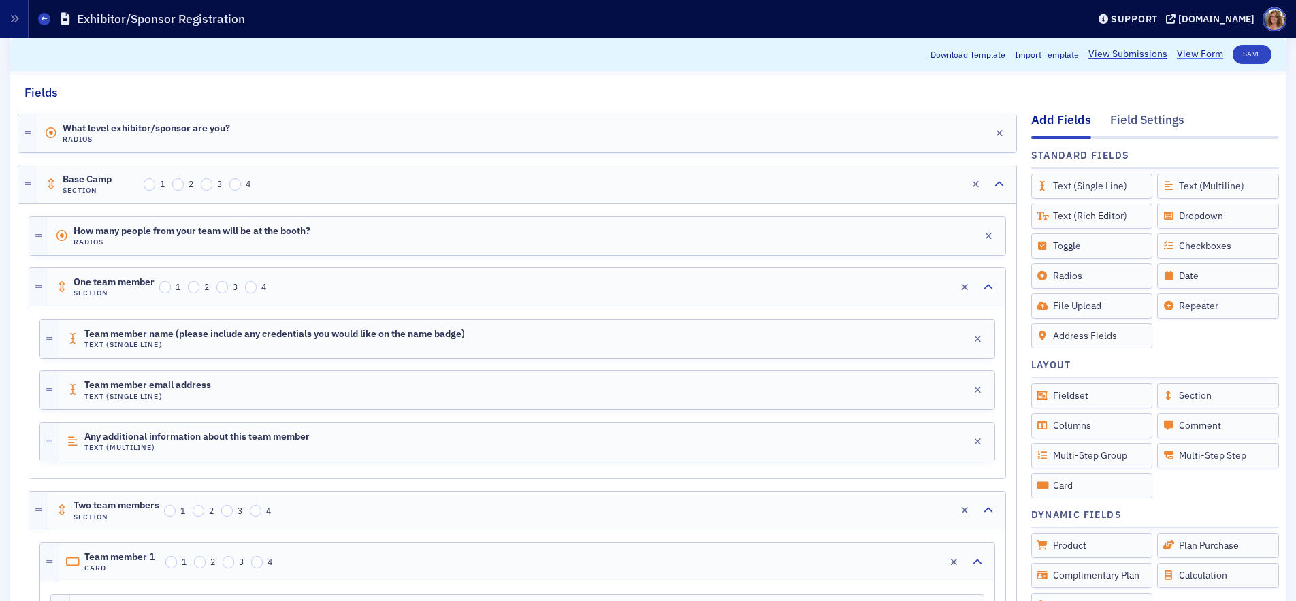
click at [1192, 57] on link "View Form" at bounding box center [1200, 55] width 46 height 14
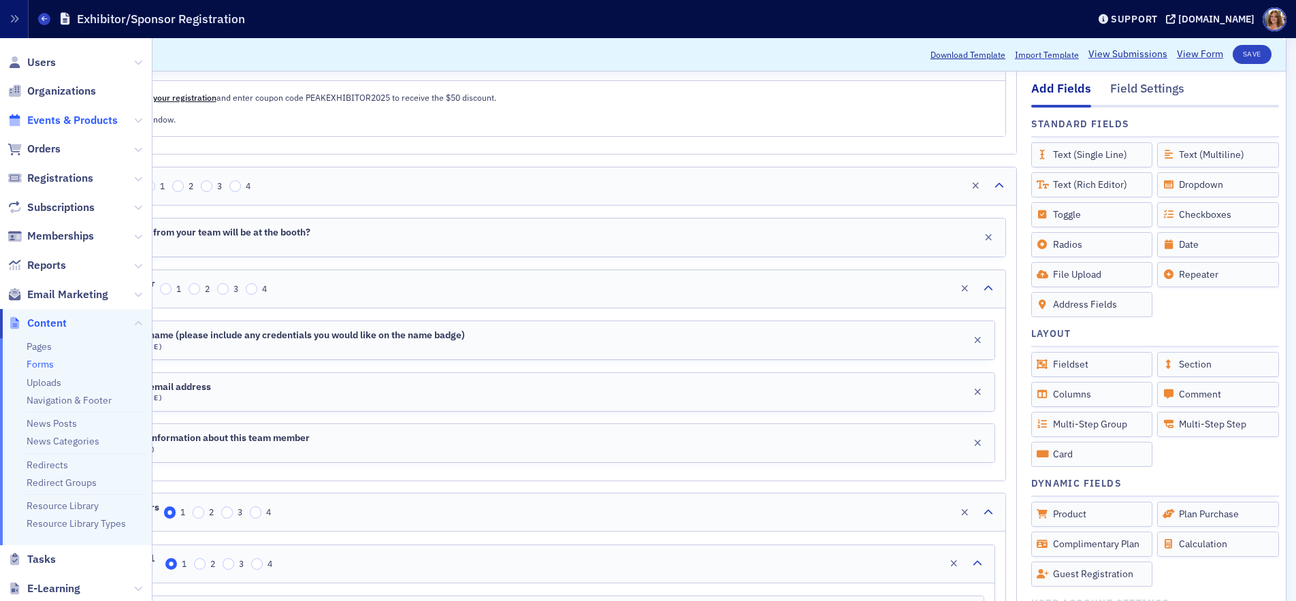
scroll to position [1, 0]
click at [75, 115] on span "Events & Products" at bounding box center [72, 119] width 91 height 15
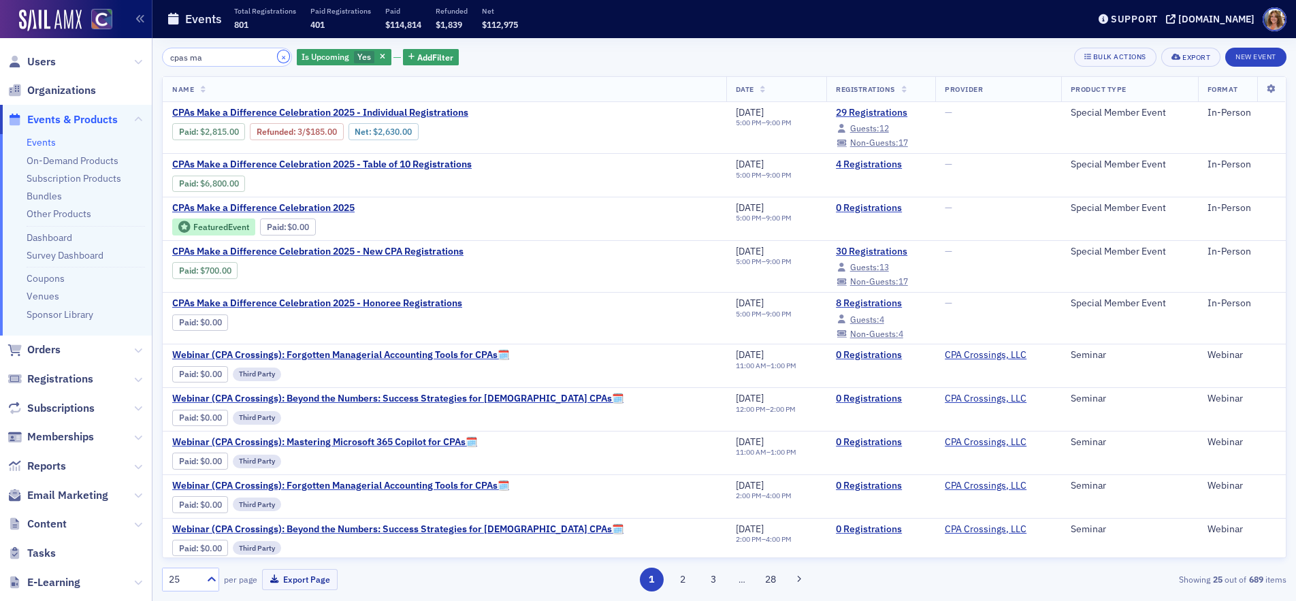
click at [278, 58] on button "×" at bounding box center [284, 56] width 12 height 12
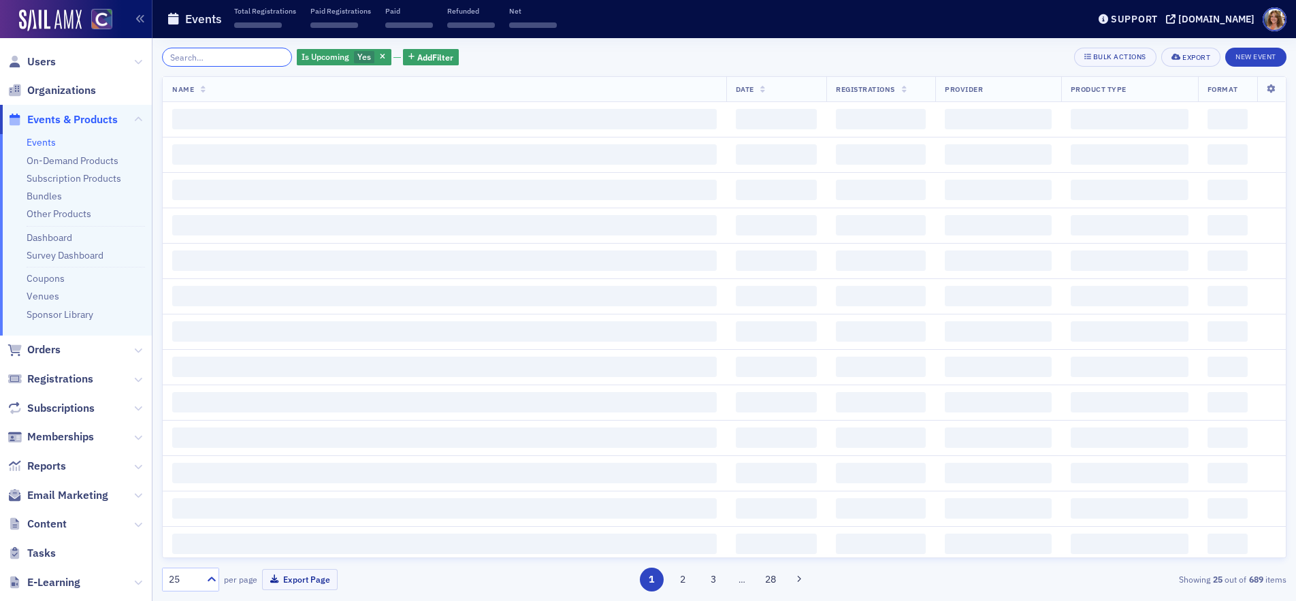
click at [225, 56] on input "search" at bounding box center [227, 57] width 130 height 19
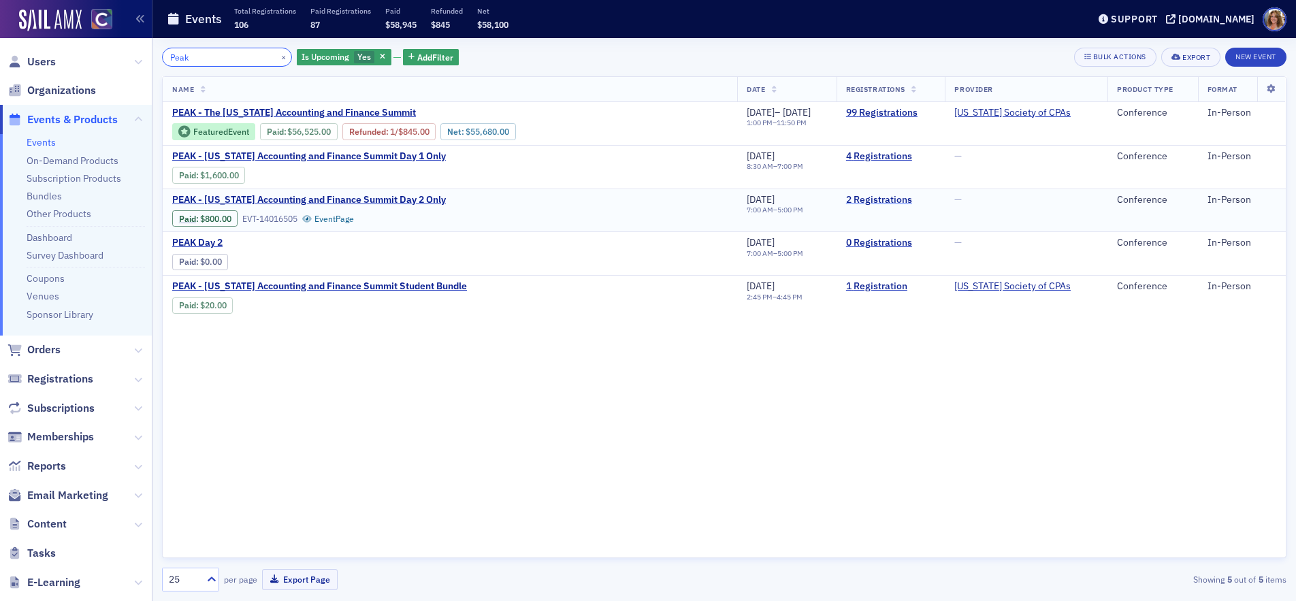
type input "Peak"
click at [902, 203] on link "2 Registrations" at bounding box center [891, 200] width 90 height 12
click at [904, 284] on link "1 Registration" at bounding box center [891, 286] width 90 height 12
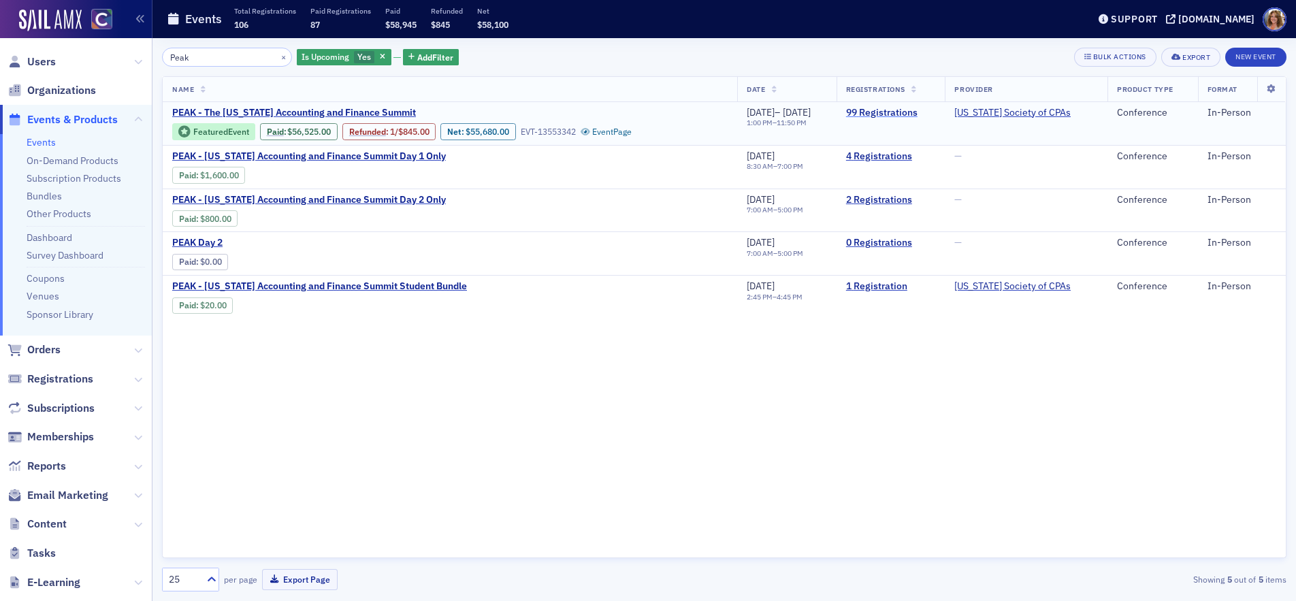
click at [905, 114] on link "99 Registrations" at bounding box center [891, 113] width 90 height 12
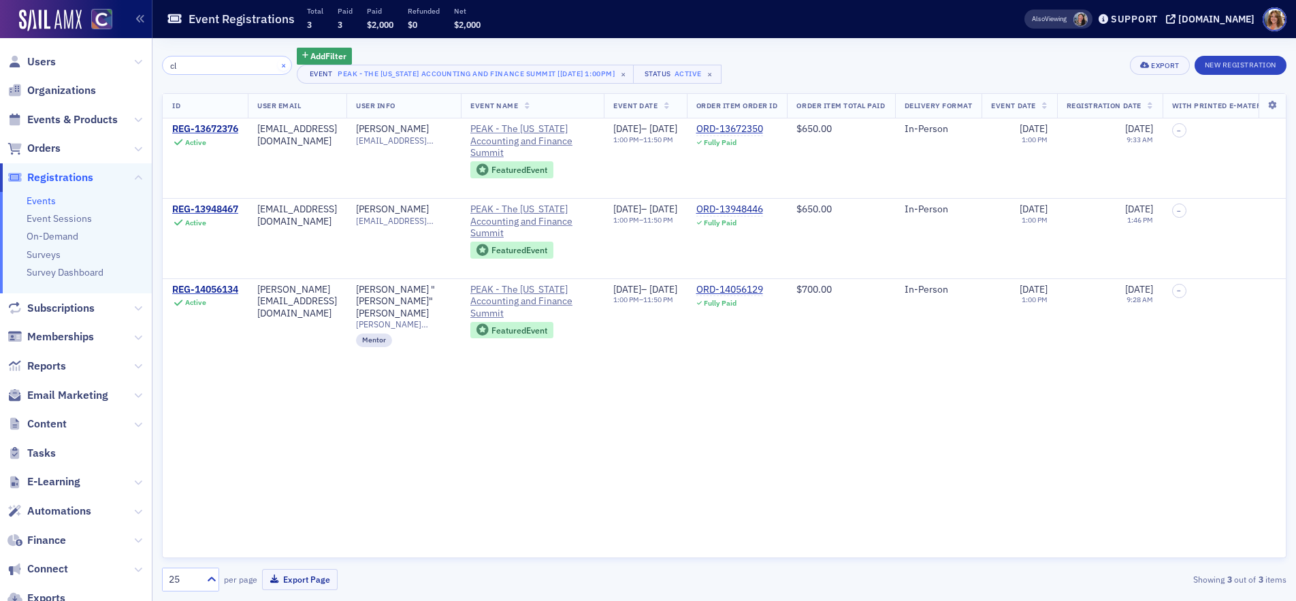
type input "cl"
click at [278, 64] on button "×" at bounding box center [284, 65] width 12 height 12
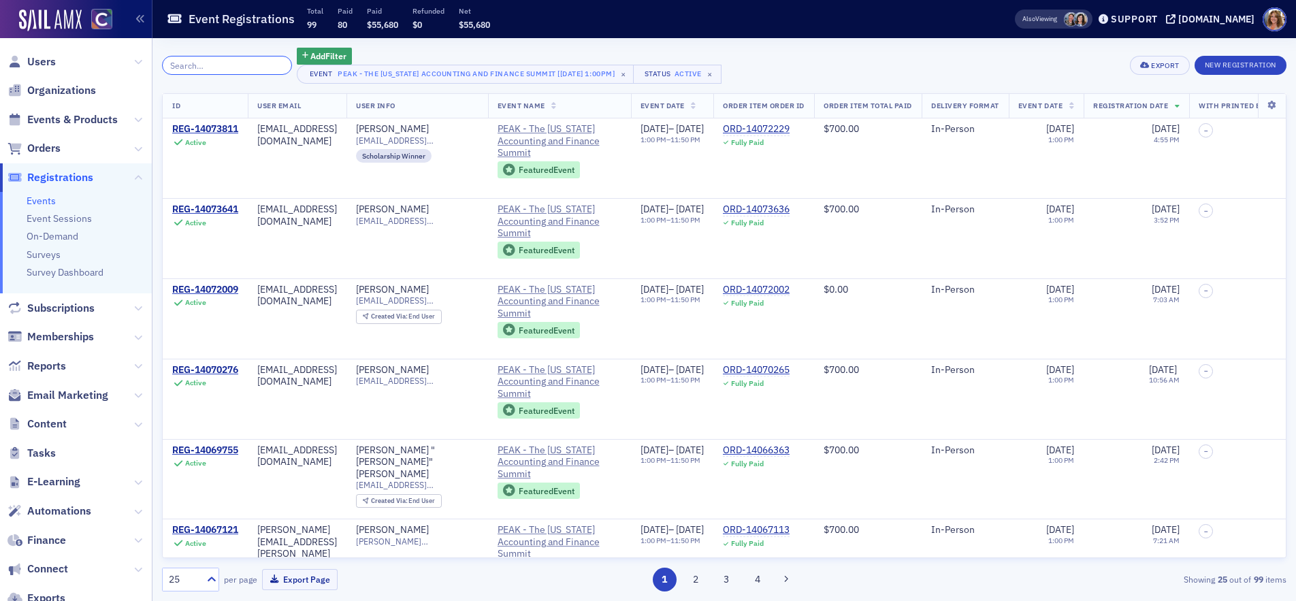
drag, startPoint x: 229, startPoint y: 63, endPoint x: 265, endPoint y: 62, distance: 36.8
click at [230, 63] on input "search" at bounding box center [227, 65] width 130 height 19
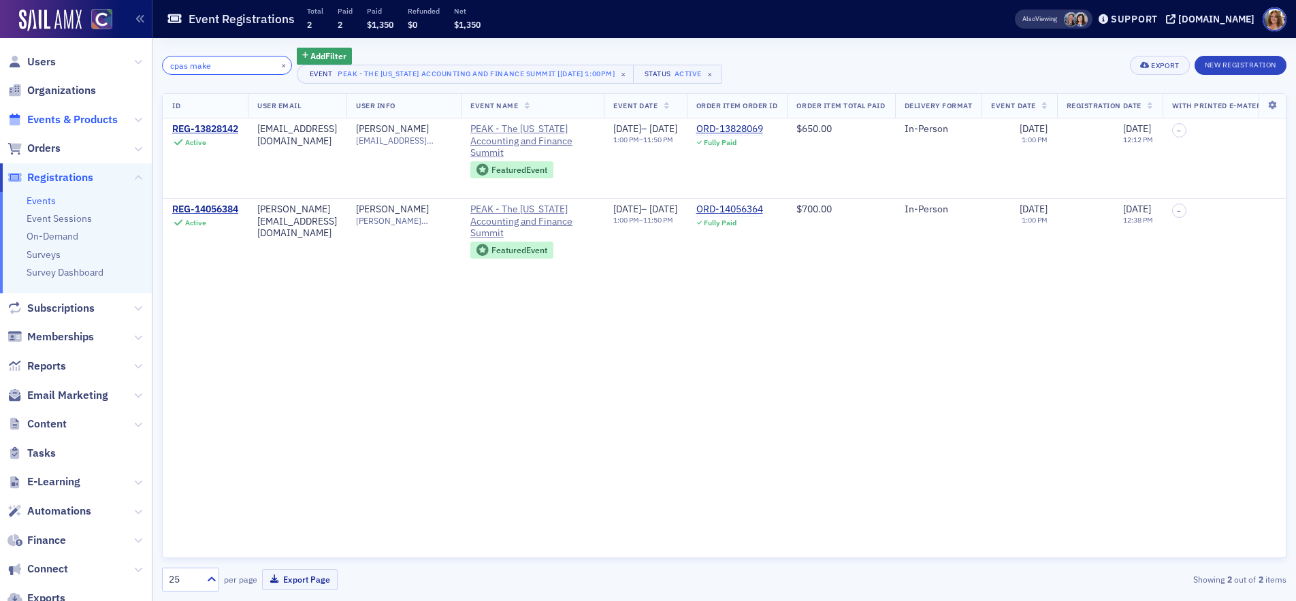
type input "cpas make"
click at [113, 119] on span "Events & Products" at bounding box center [72, 119] width 91 height 15
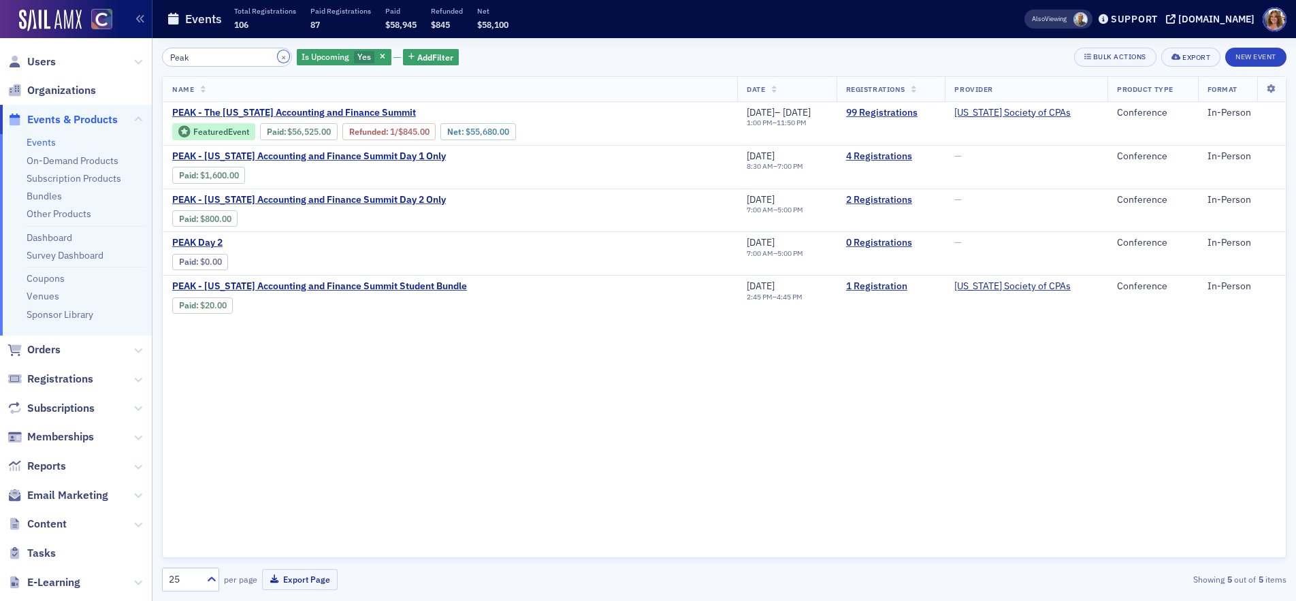
drag, startPoint x: 267, startPoint y: 56, endPoint x: 246, endPoint y: 54, distance: 20.6
click at [278, 56] on button "×" at bounding box center [284, 56] width 12 height 12
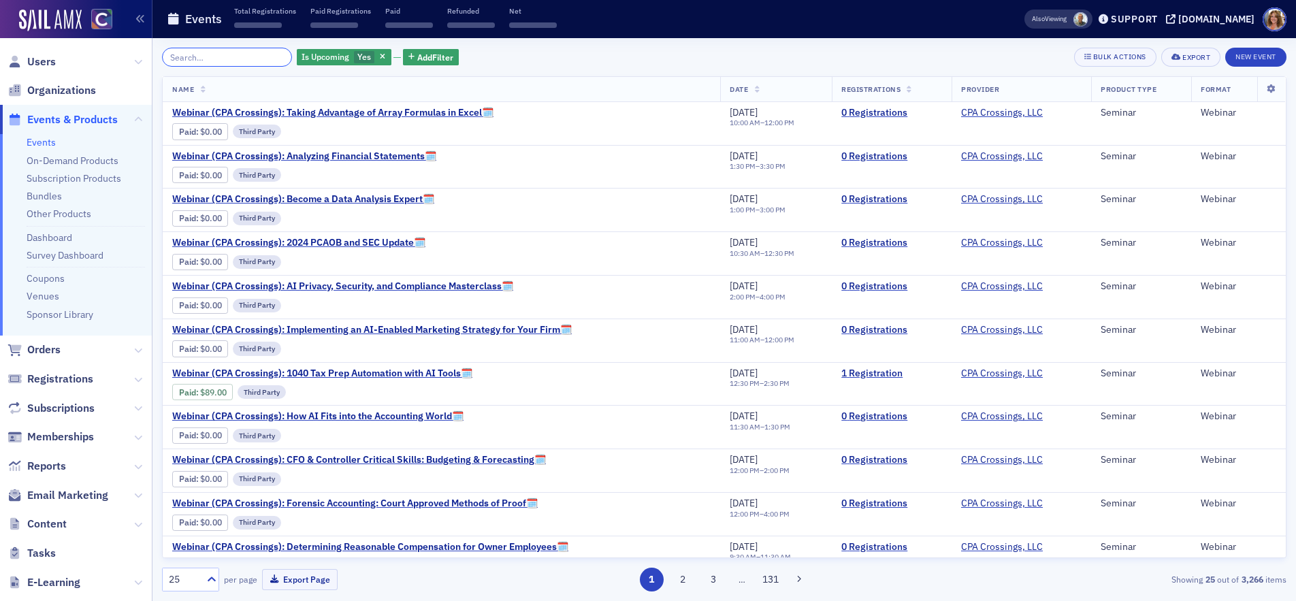
click at [225, 55] on input "search" at bounding box center [227, 57] width 130 height 19
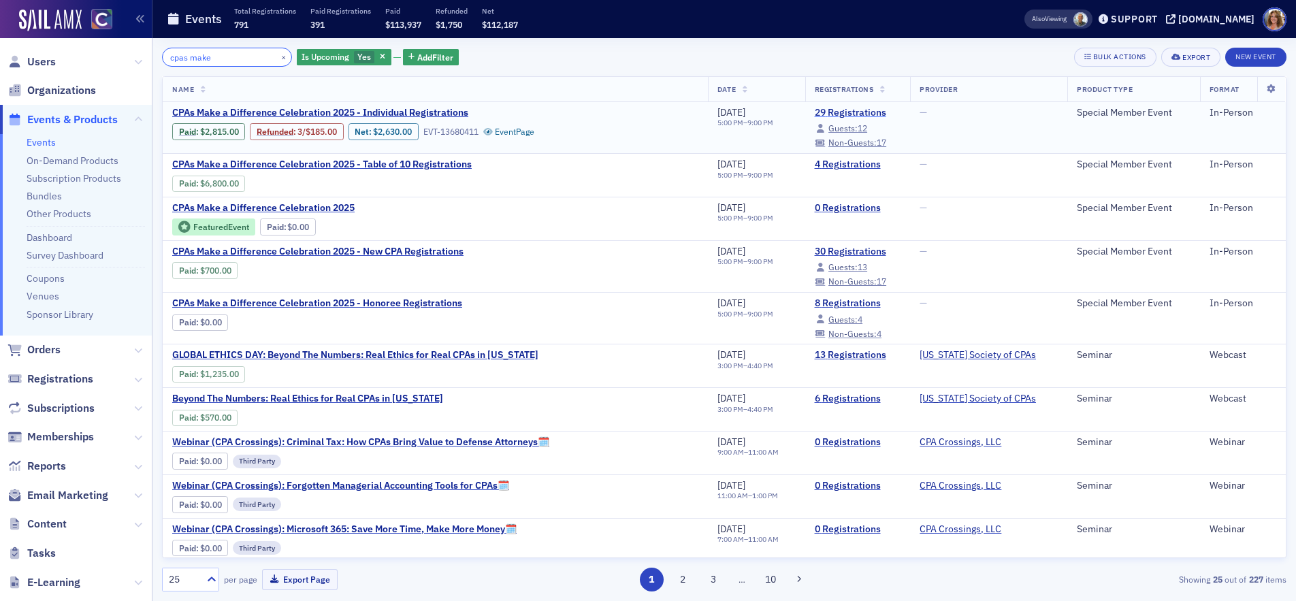
type input "cpas make"
click at [816, 114] on link "29 Registrations" at bounding box center [858, 113] width 86 height 12
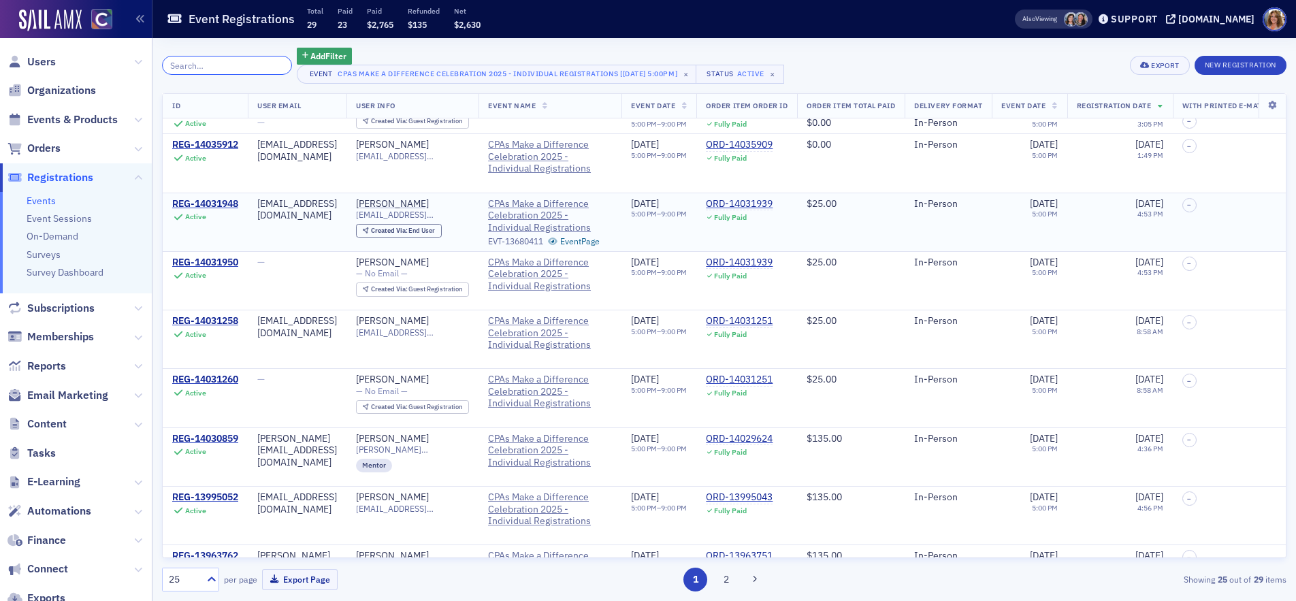
scroll to position [1036, 0]
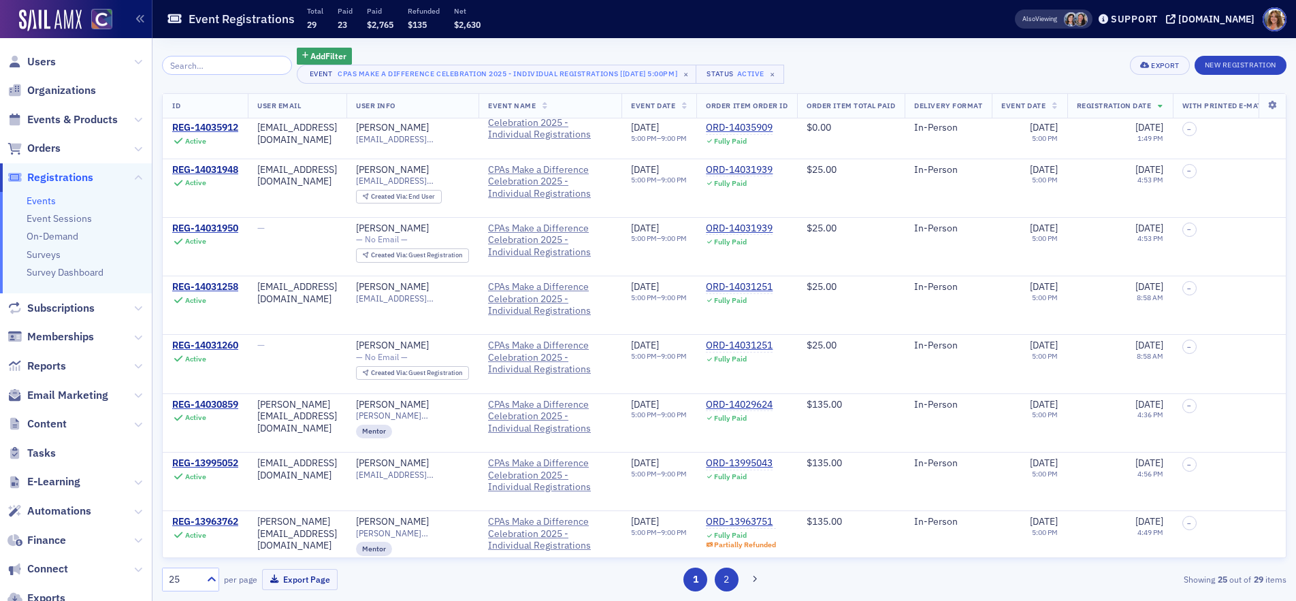
click at [726, 576] on button "2" at bounding box center [726, 580] width 24 height 24
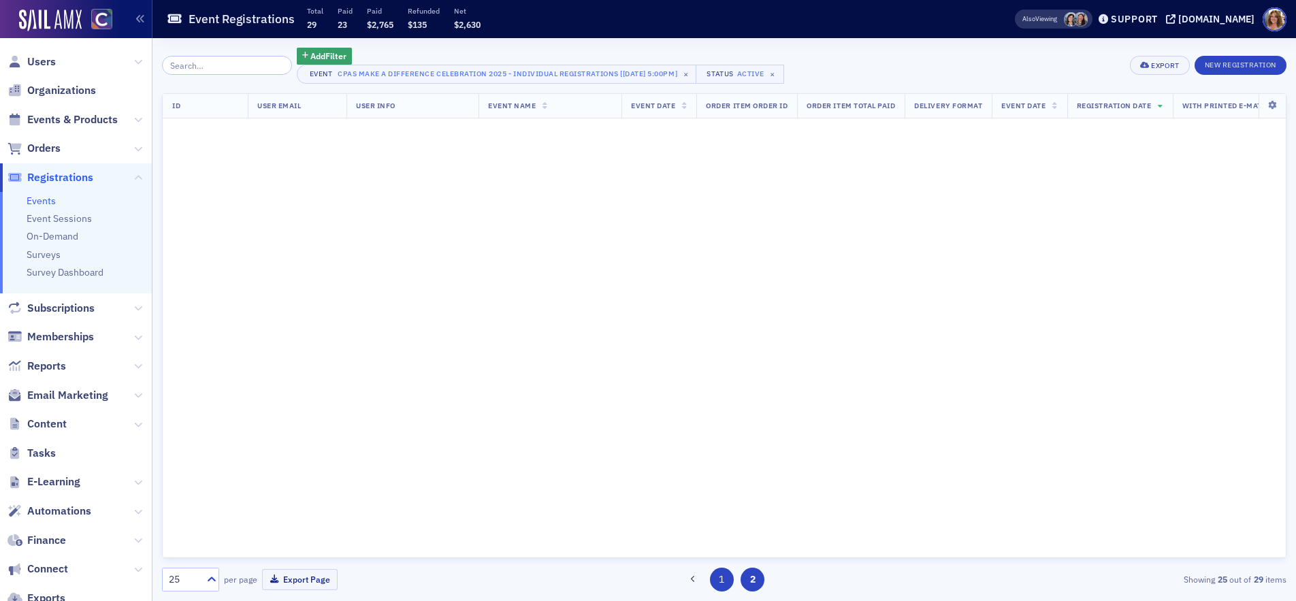
scroll to position [0, 0]
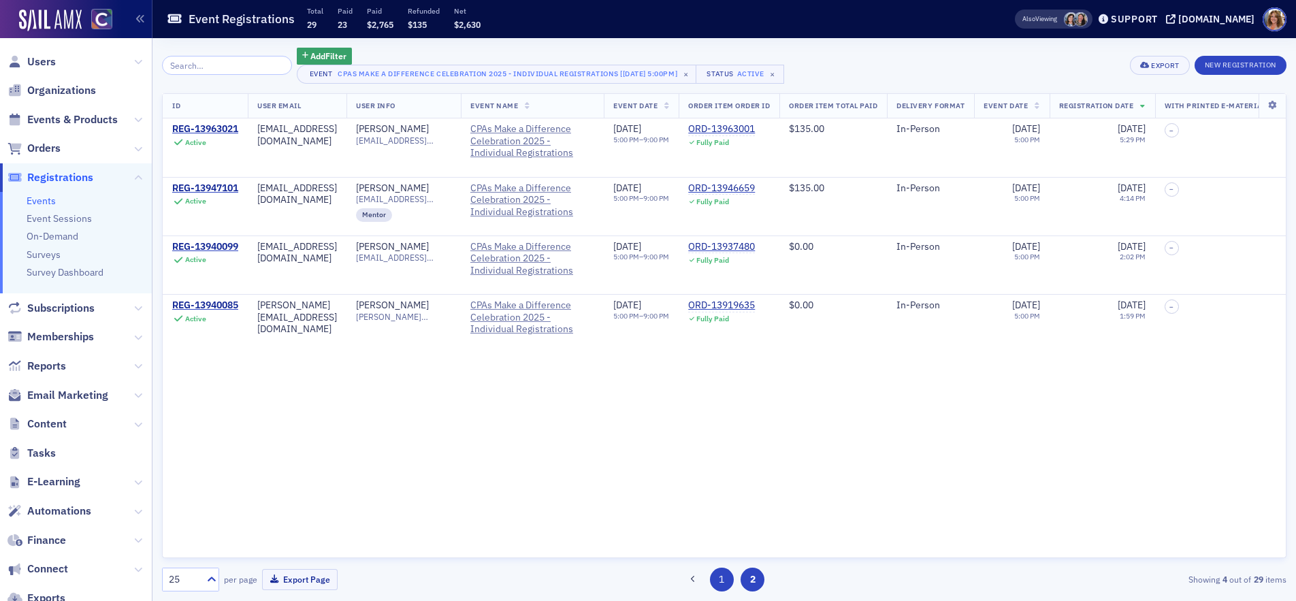
click at [720, 577] on button "1" at bounding box center [722, 580] width 24 height 24
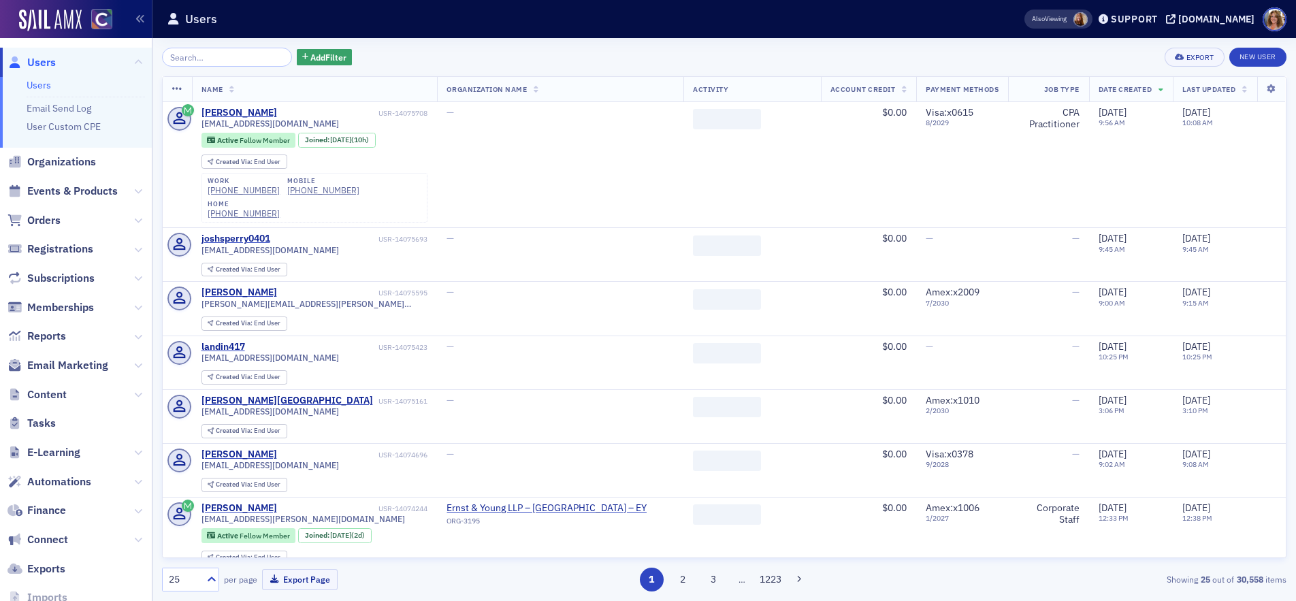
click at [203, 57] on input "search" at bounding box center [227, 57] width 130 height 19
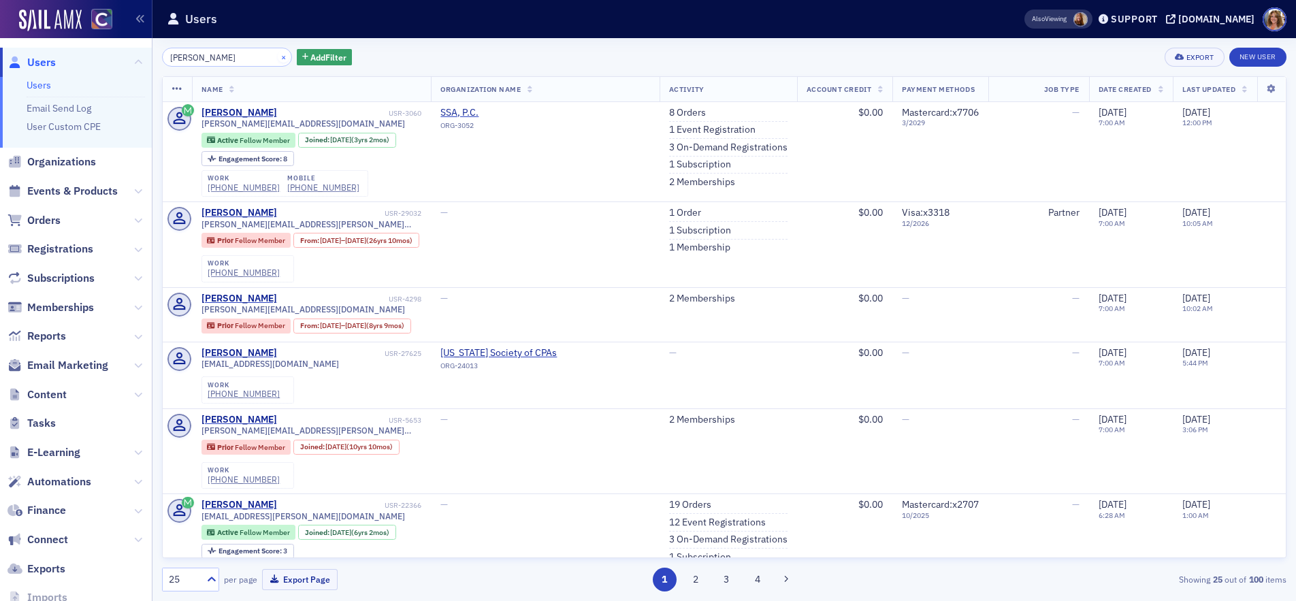
type input "melissa brewer"
click at [278, 55] on button "×" at bounding box center [284, 56] width 12 height 12
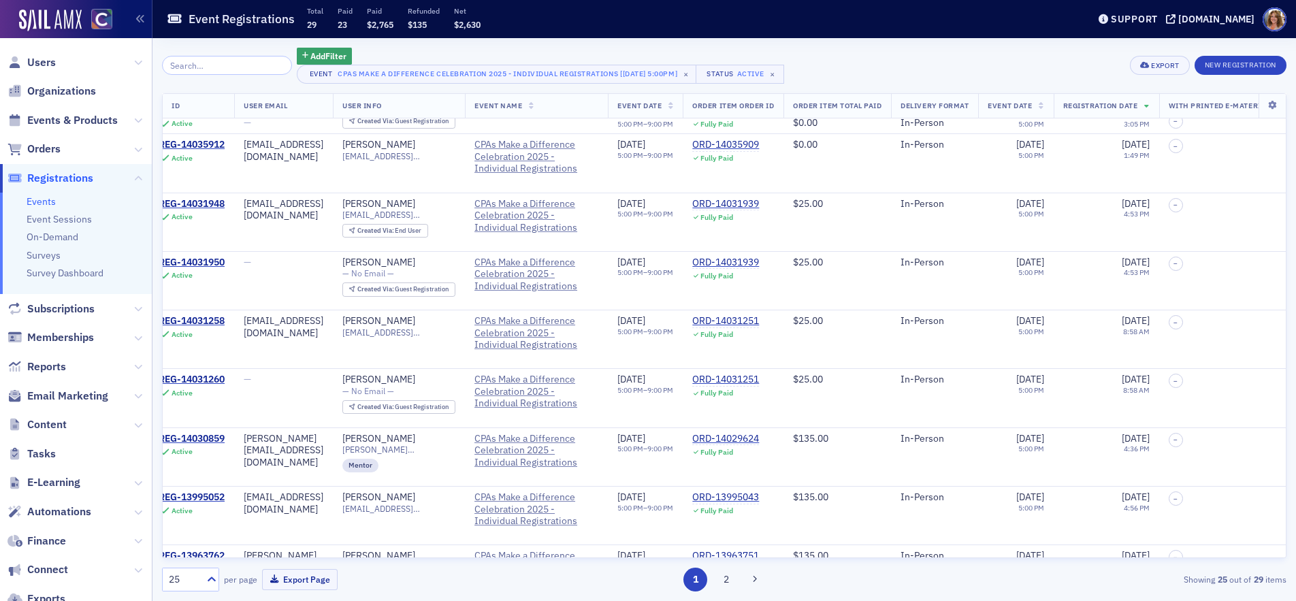
scroll to position [1036, 14]
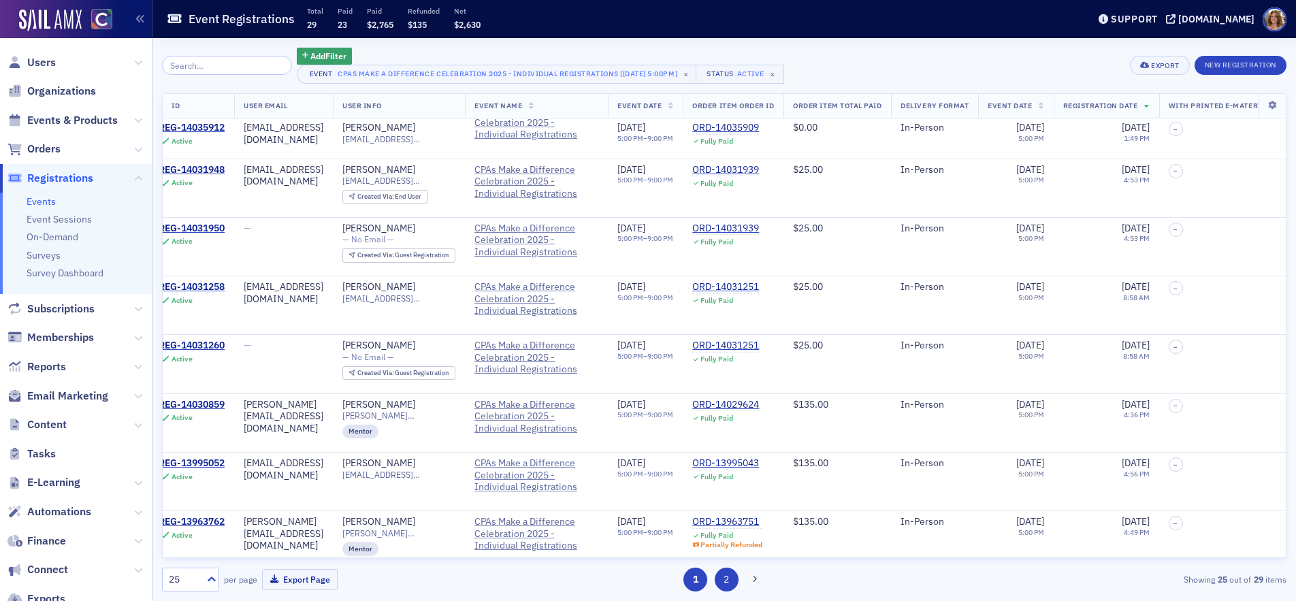
click at [727, 578] on button "2" at bounding box center [726, 580] width 24 height 24
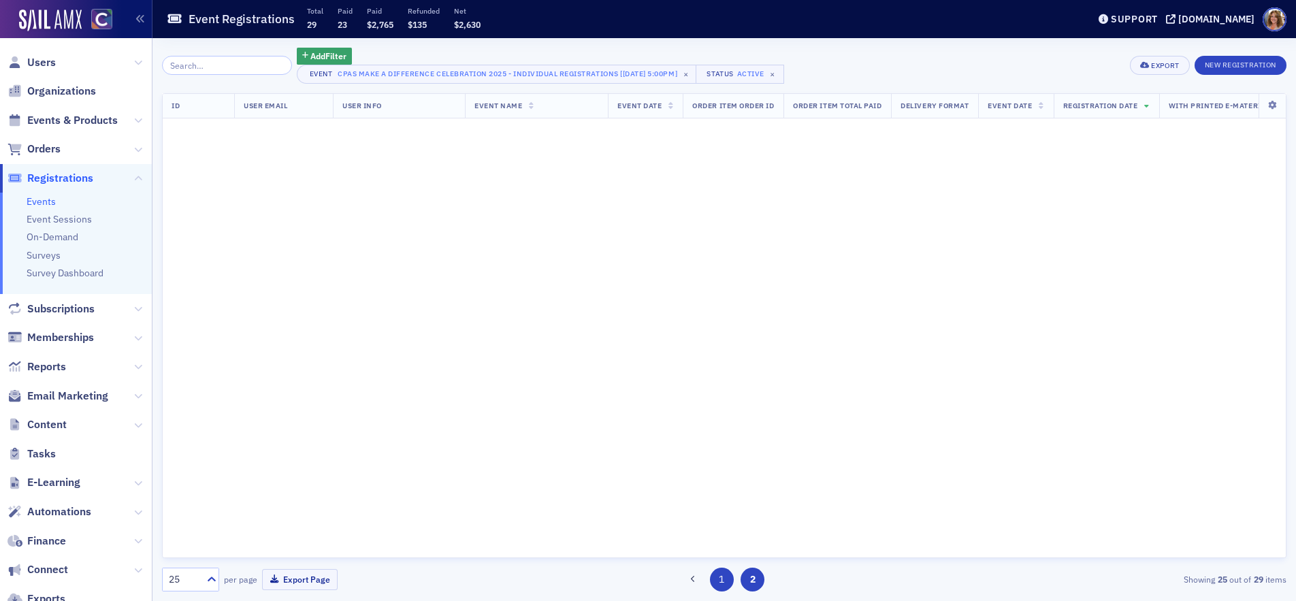
scroll to position [0, 14]
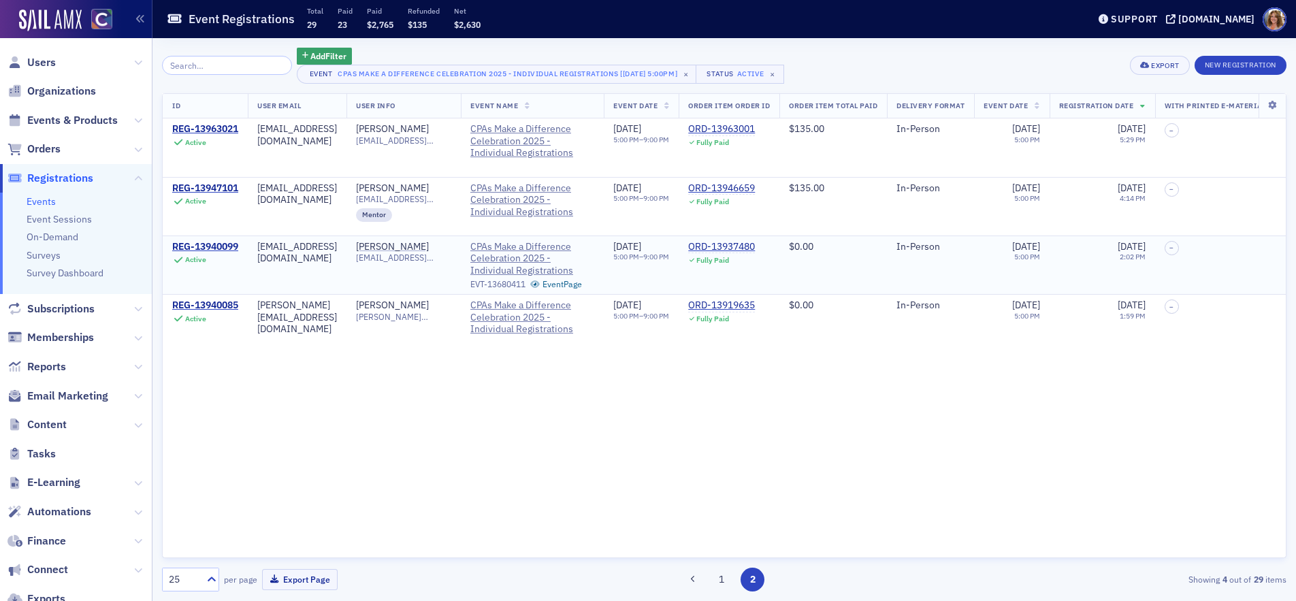
scroll to position [0, 4]
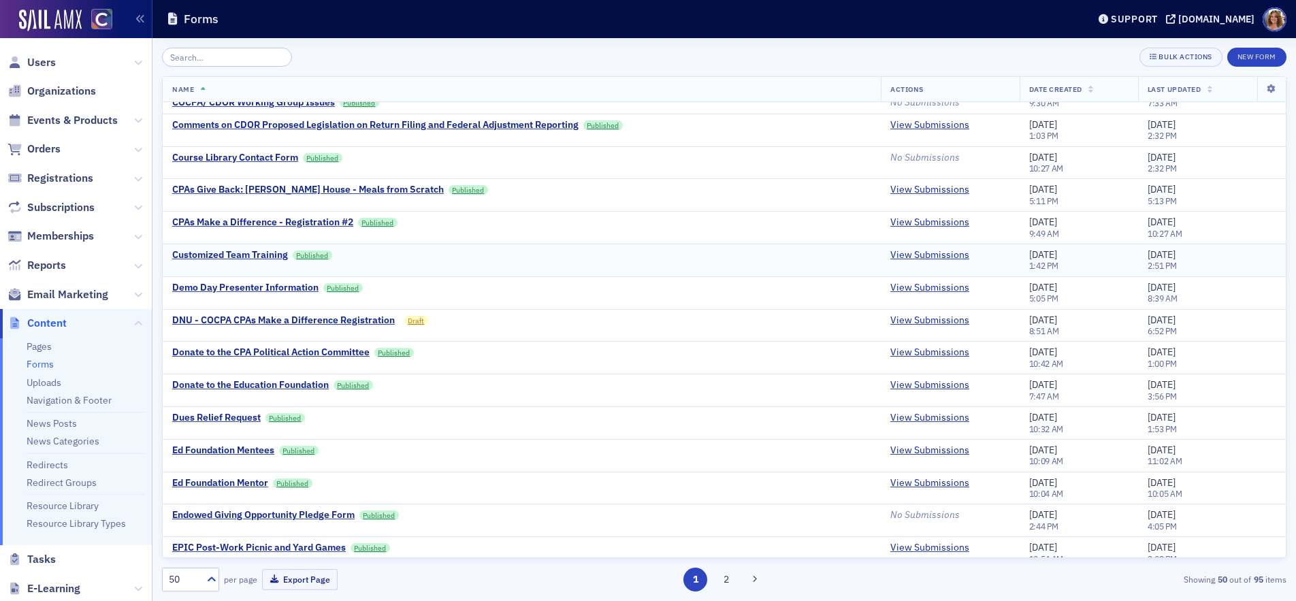
scroll to position [868, 0]
click at [937, 220] on link "View Submissions" at bounding box center [929, 221] width 79 height 12
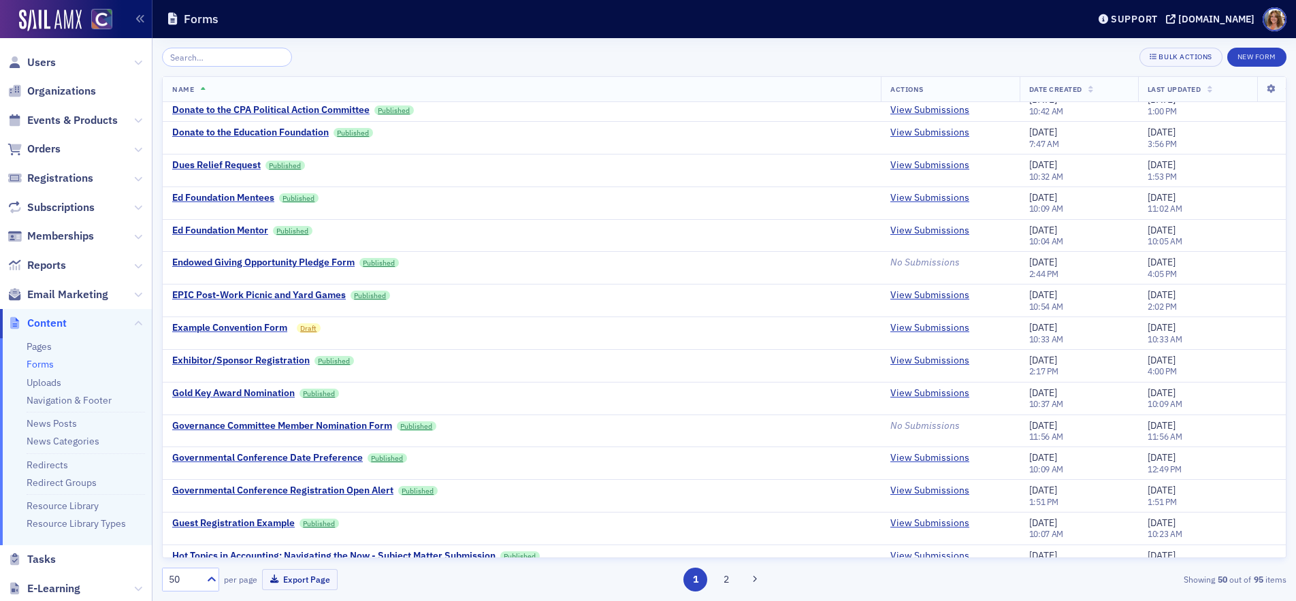
scroll to position [1170, 0]
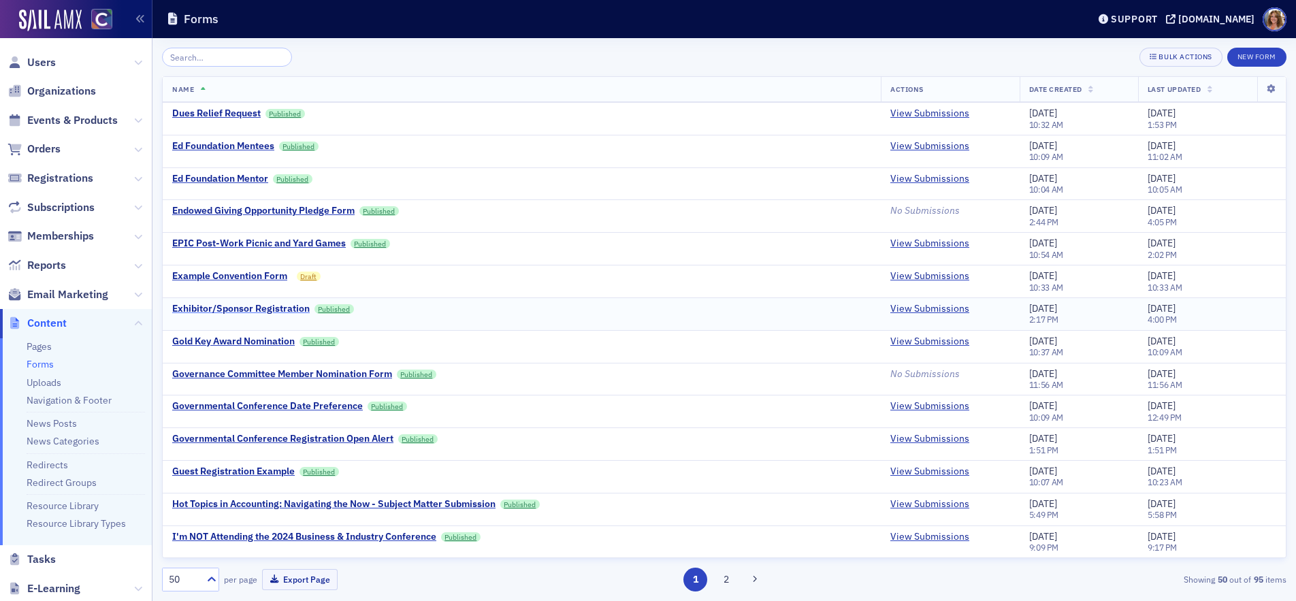
click at [291, 306] on div "Exhibitor/Sponsor Registration" at bounding box center [240, 309] width 137 height 12
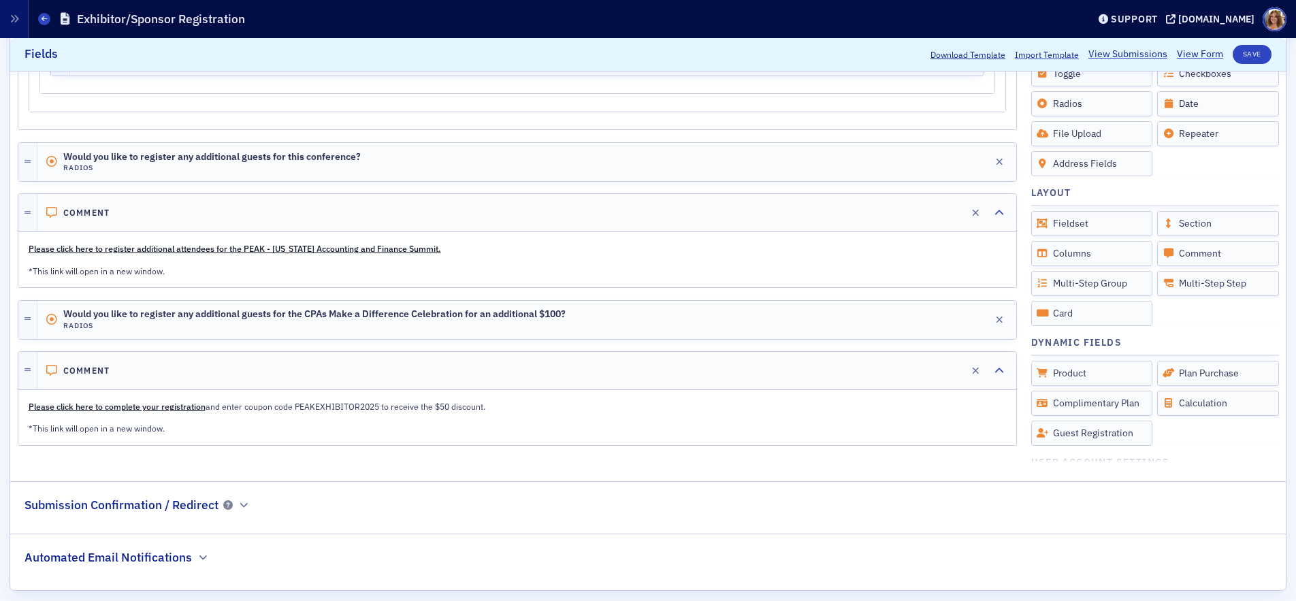
scroll to position [3447, 0]
